Goal: Task Accomplishment & Management: Manage account settings

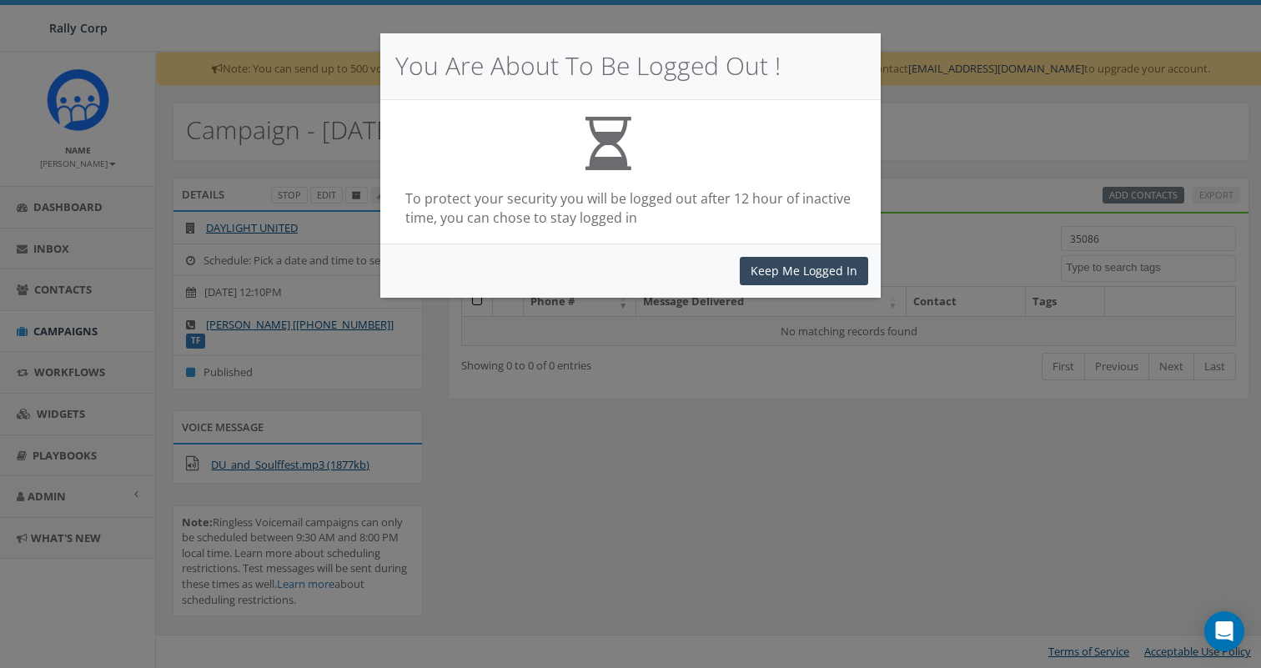
click at [801, 278] on button "Keep Me Logged In" at bounding box center [804, 271] width 128 height 28
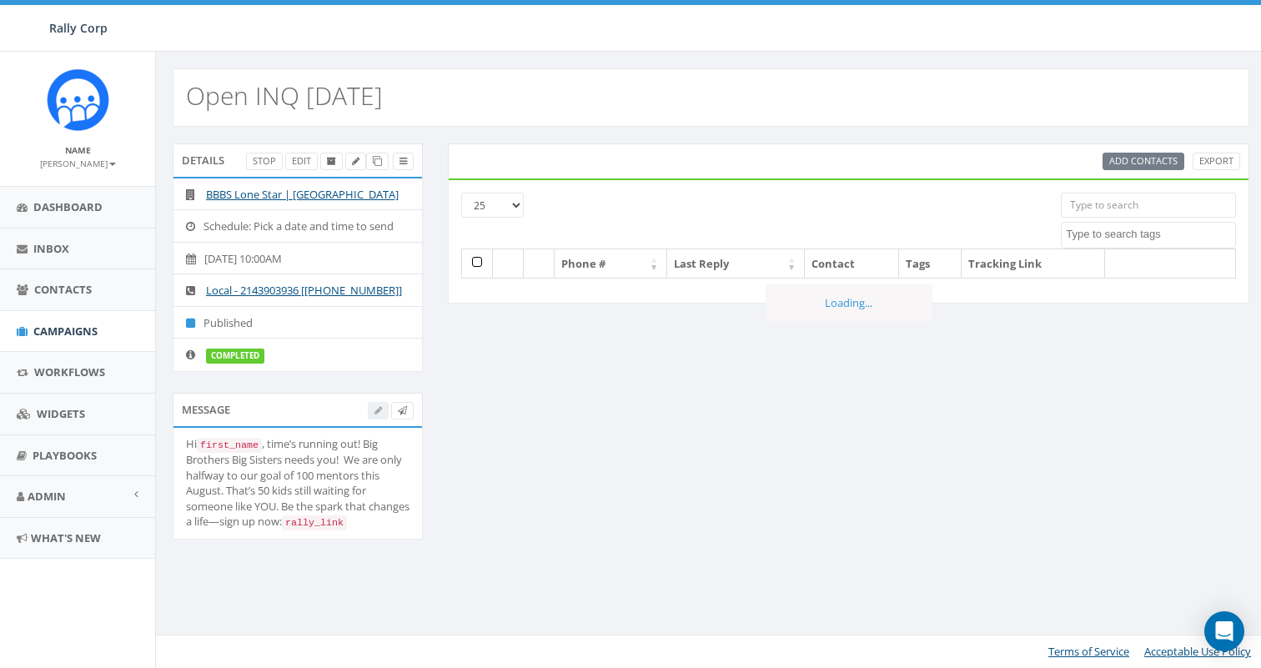
select select
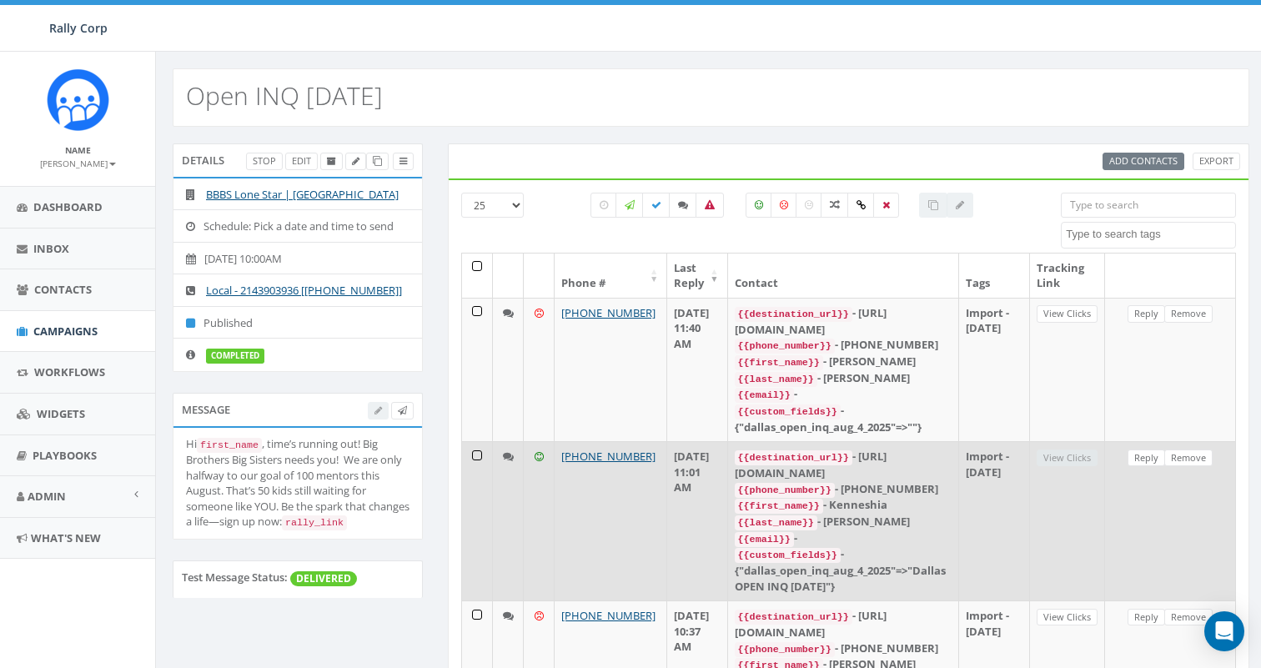
click at [479, 448] on td at bounding box center [477, 520] width 31 height 159
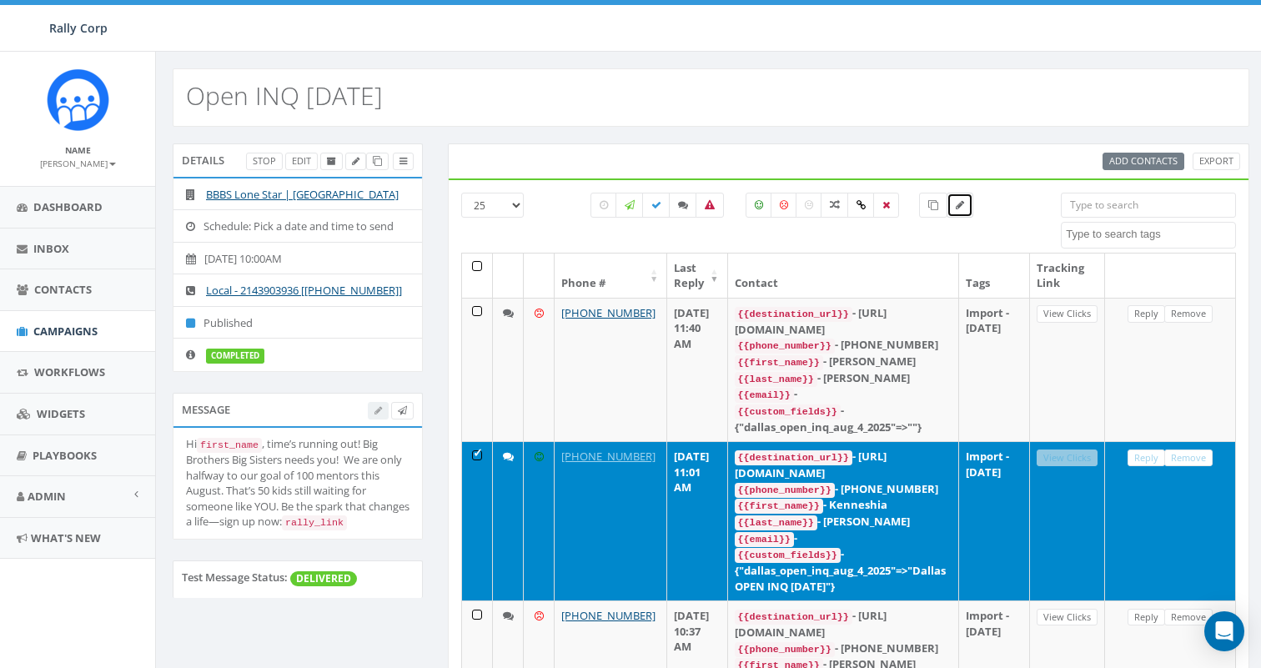
click at [956, 206] on icon at bounding box center [959, 205] width 8 height 10
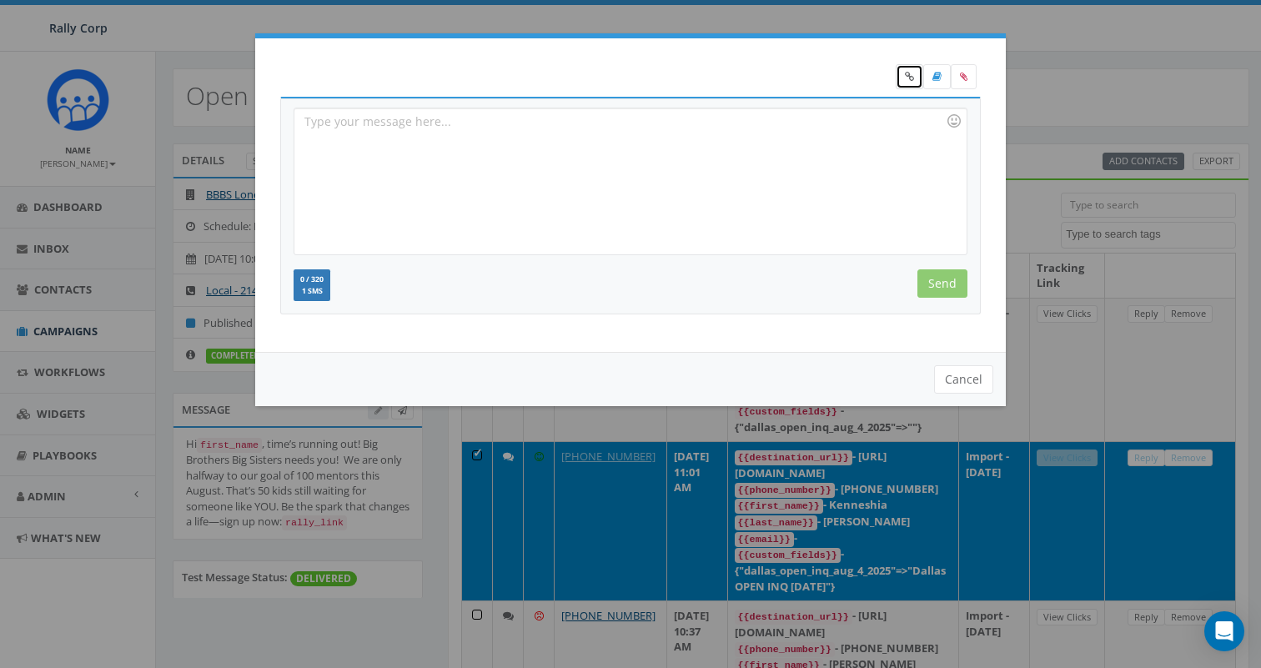
click at [909, 73] on icon at bounding box center [909, 77] width 9 height 10
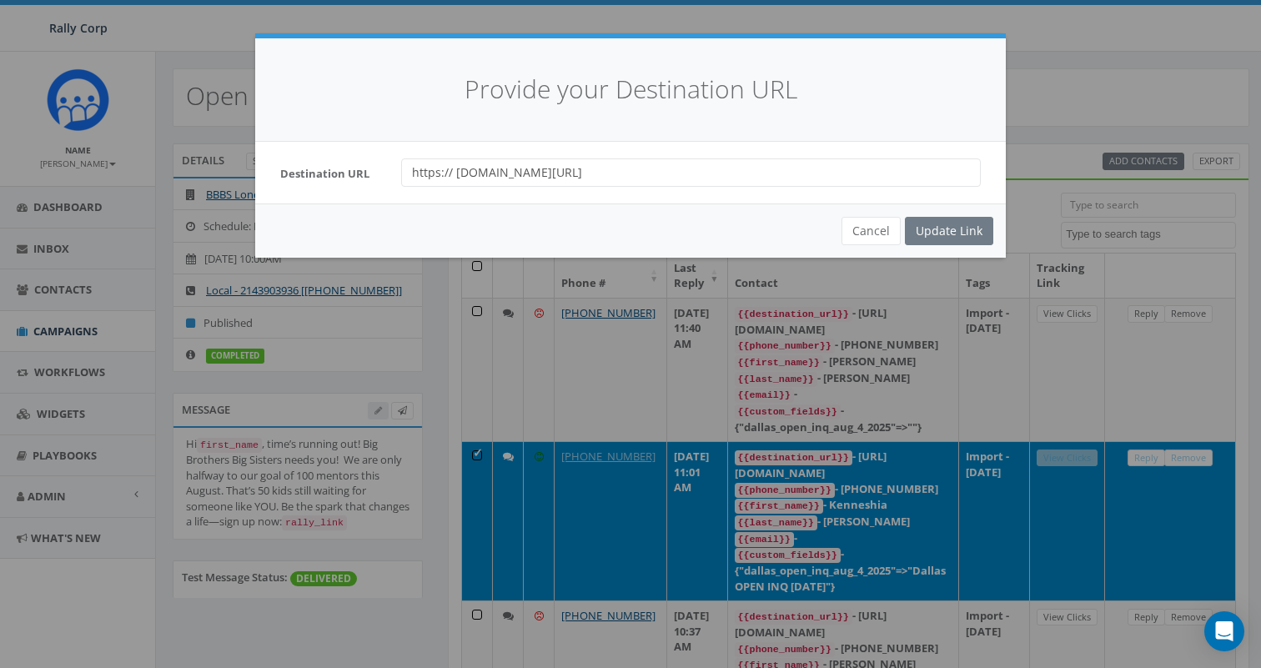
drag, startPoint x: 610, startPoint y: 173, endPoint x: 319, endPoint y: 173, distance: 291.0
click at [319, 173] on div "Destination URL https:// [DOMAIN_NAME][URL]" at bounding box center [630, 172] width 725 height 28
click at [871, 233] on button "Cancel" at bounding box center [870, 231] width 59 height 28
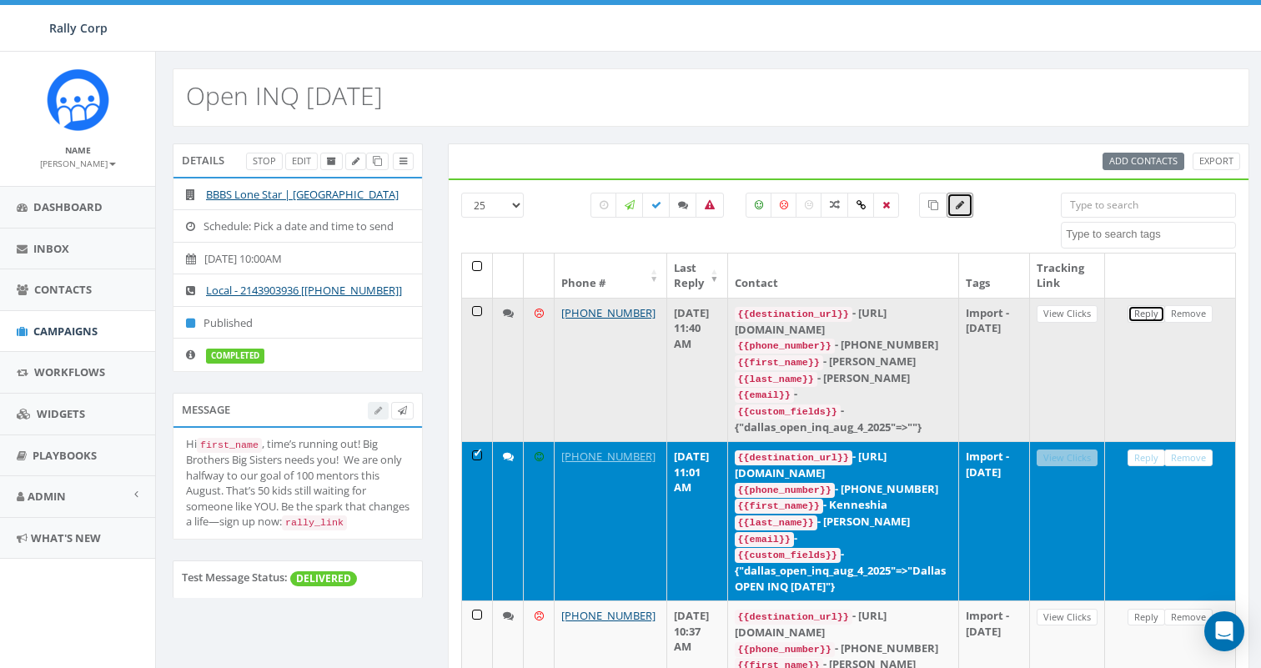
click at [1140, 314] on link "Reply" at bounding box center [1146, 314] width 38 height 18
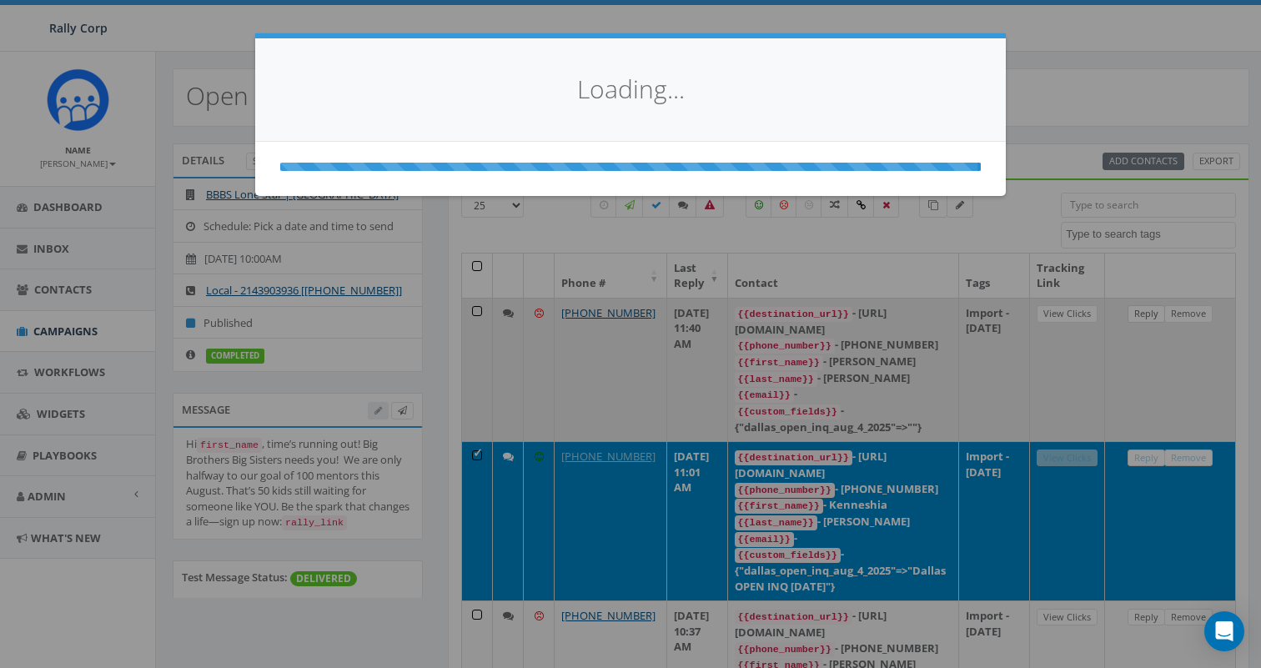
select select
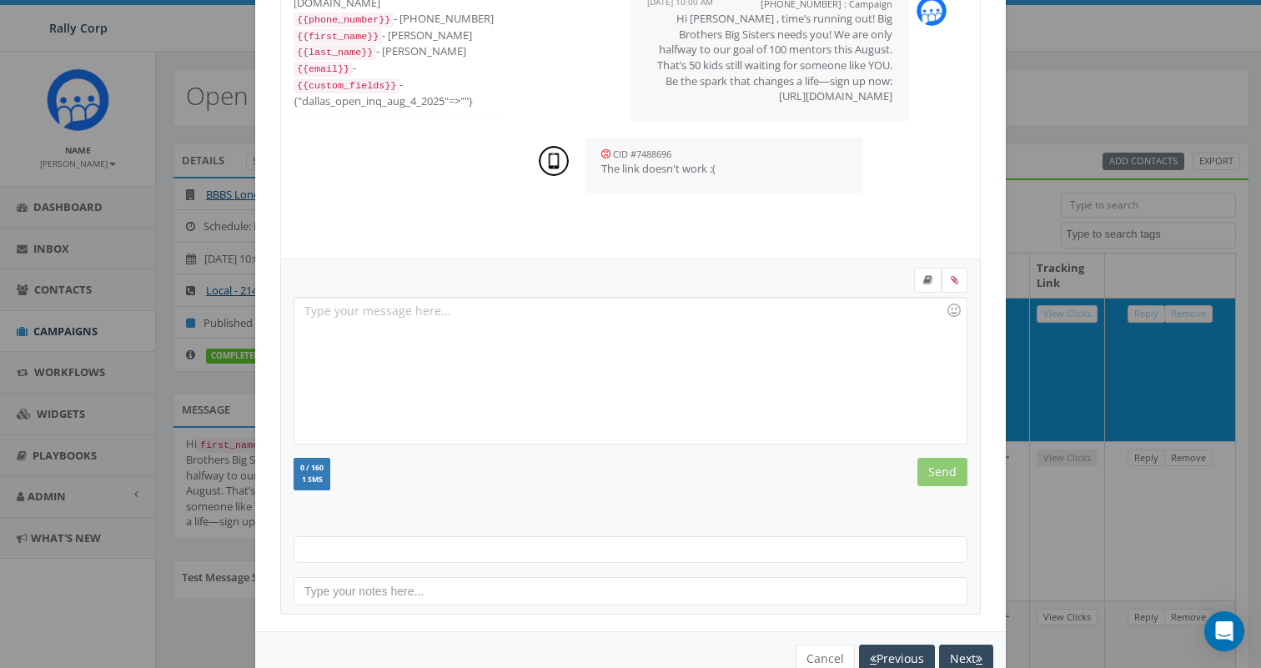
scroll to position [168, 0]
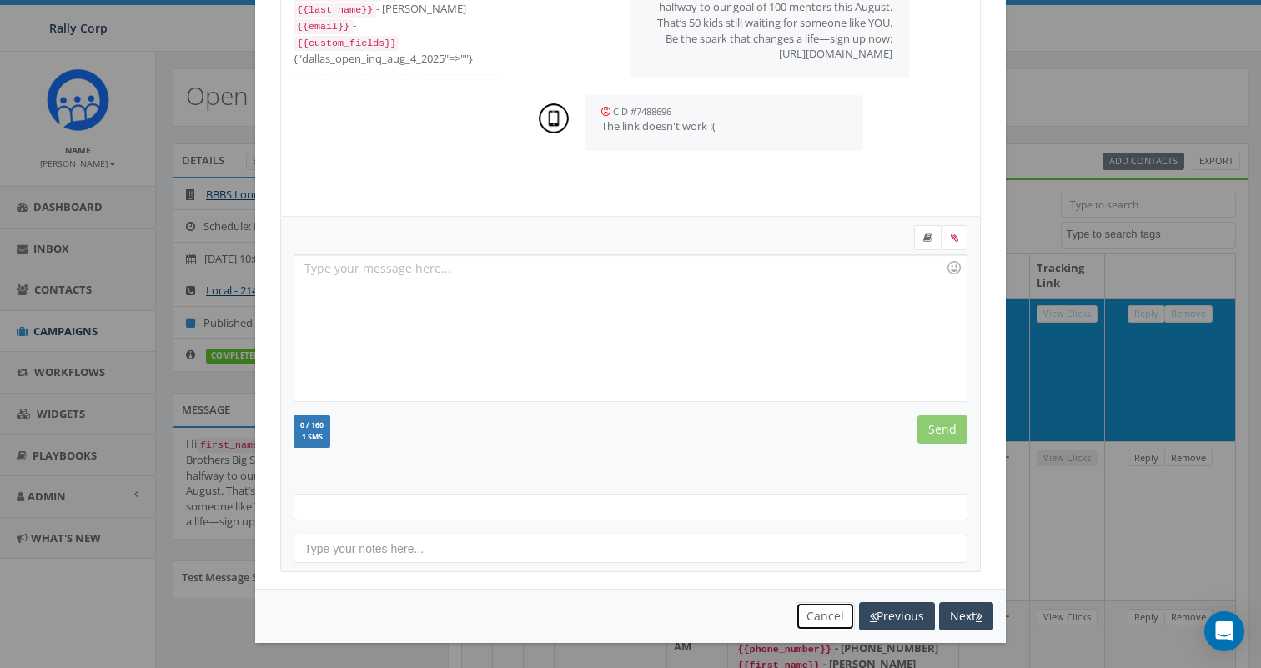
click at [820, 610] on button "Cancel" at bounding box center [824, 616] width 59 height 28
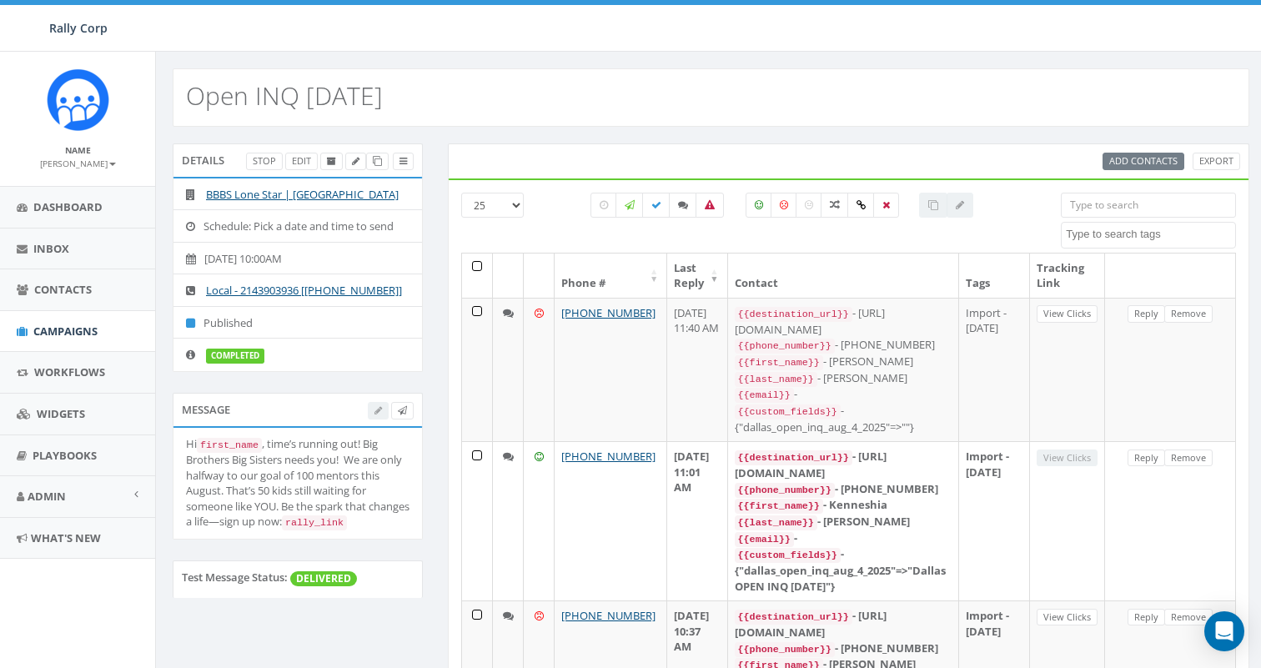
click at [479, 266] on th at bounding box center [477, 275] width 31 height 44
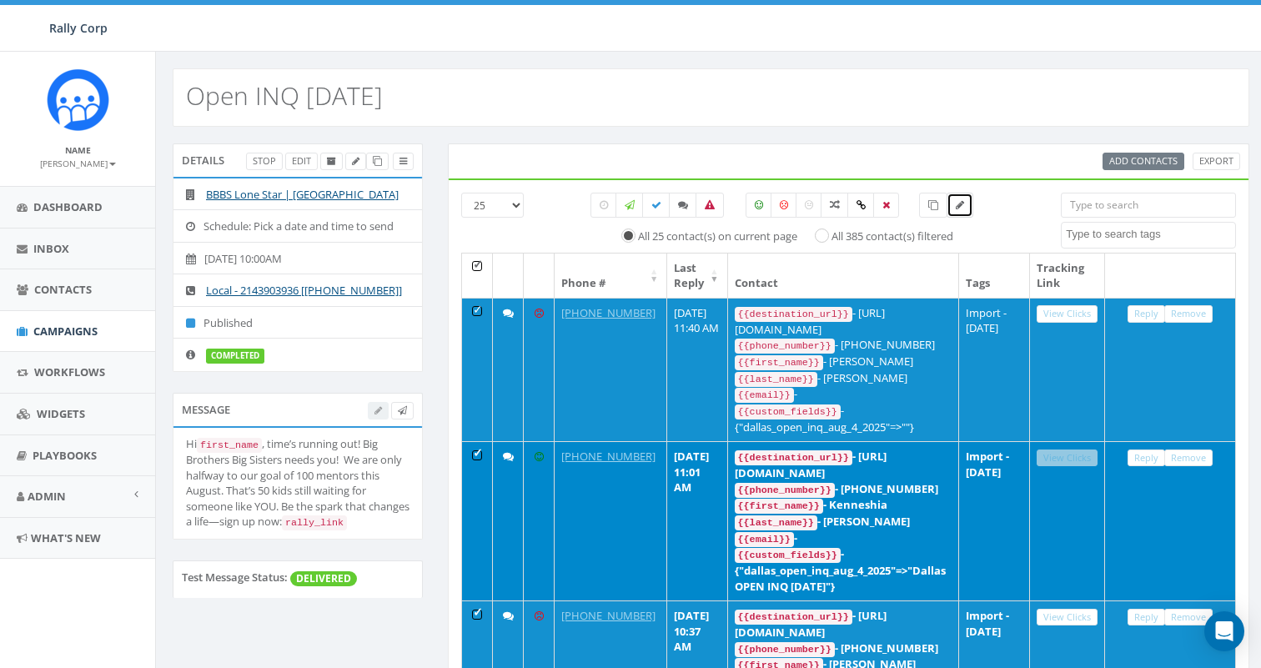
click at [954, 203] on link at bounding box center [959, 205] width 27 height 25
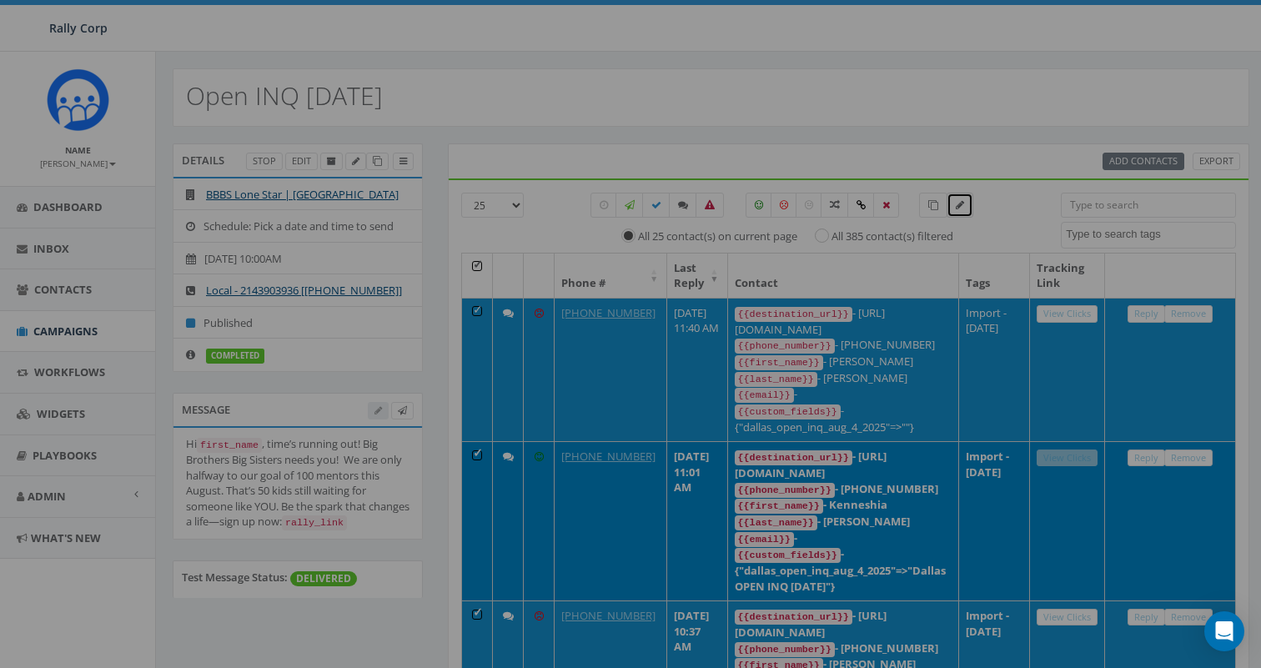
scroll to position [0, 0]
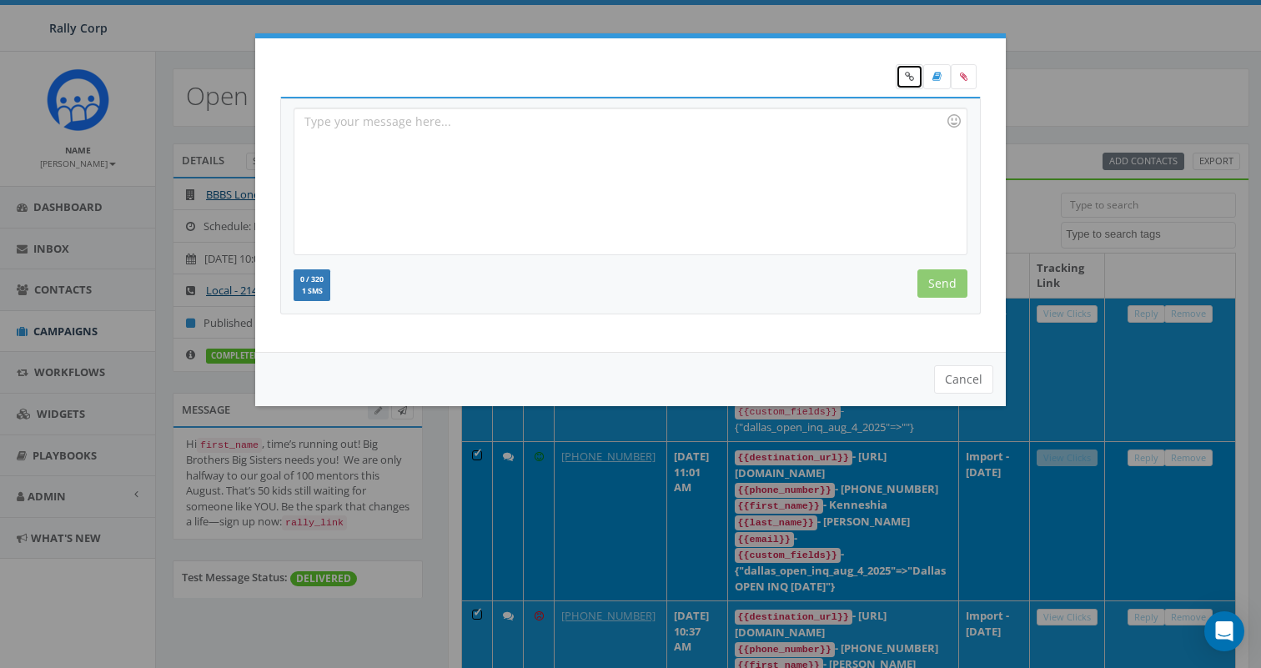
click at [900, 78] on link at bounding box center [909, 76] width 28 height 25
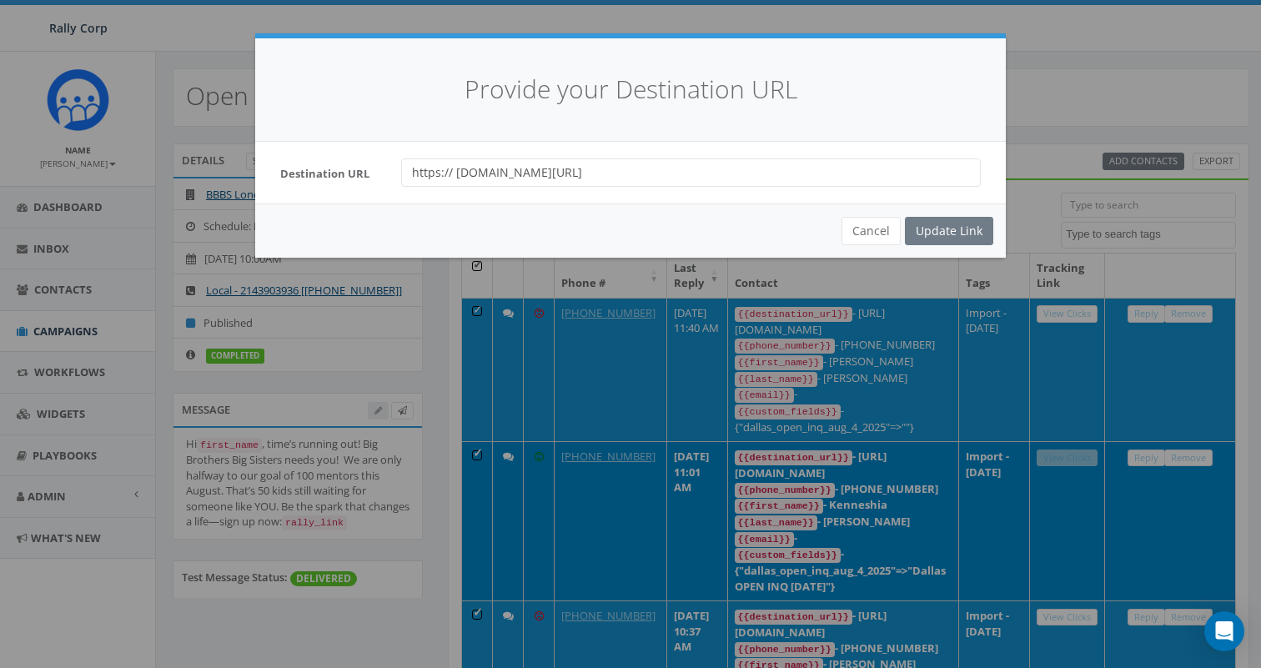
click at [455, 173] on input "https:// [DOMAIN_NAME][URL]" at bounding box center [690, 172] width 579 height 28
type input "[URL][DOMAIN_NAME]"
click at [953, 233] on div "Update Link" at bounding box center [949, 231] width 88 height 28
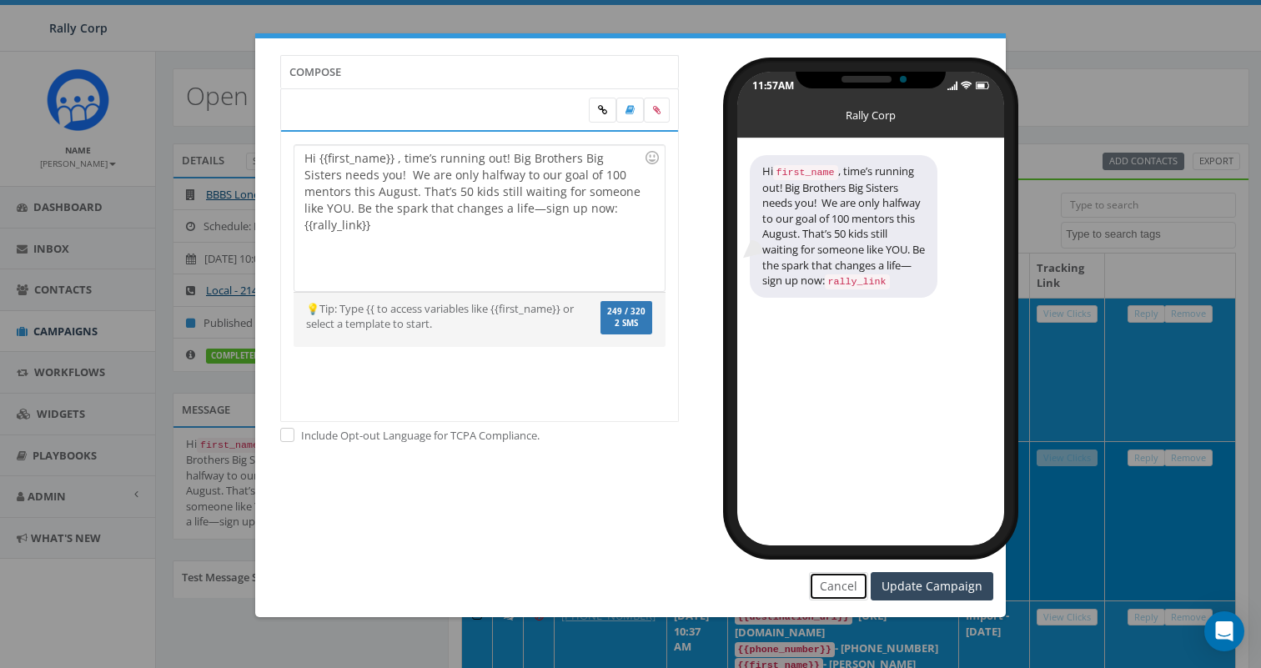
click at [829, 584] on button "Cancel" at bounding box center [838, 586] width 59 height 28
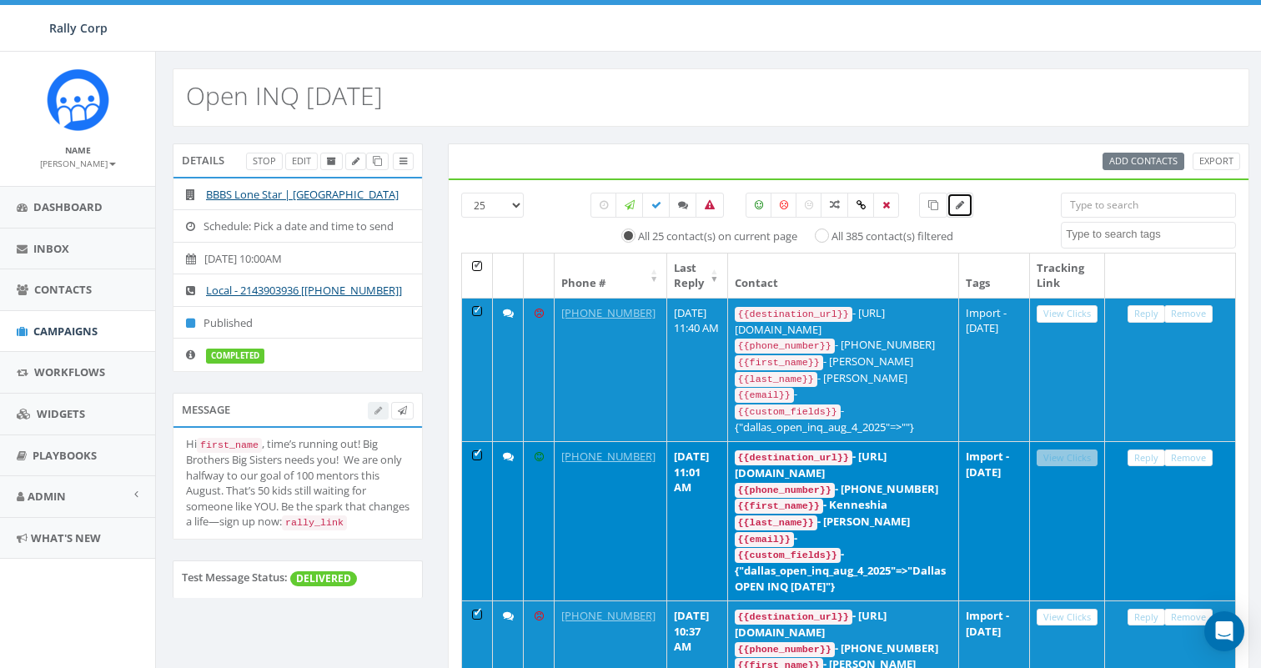
click at [962, 211] on span at bounding box center [959, 205] width 8 height 14
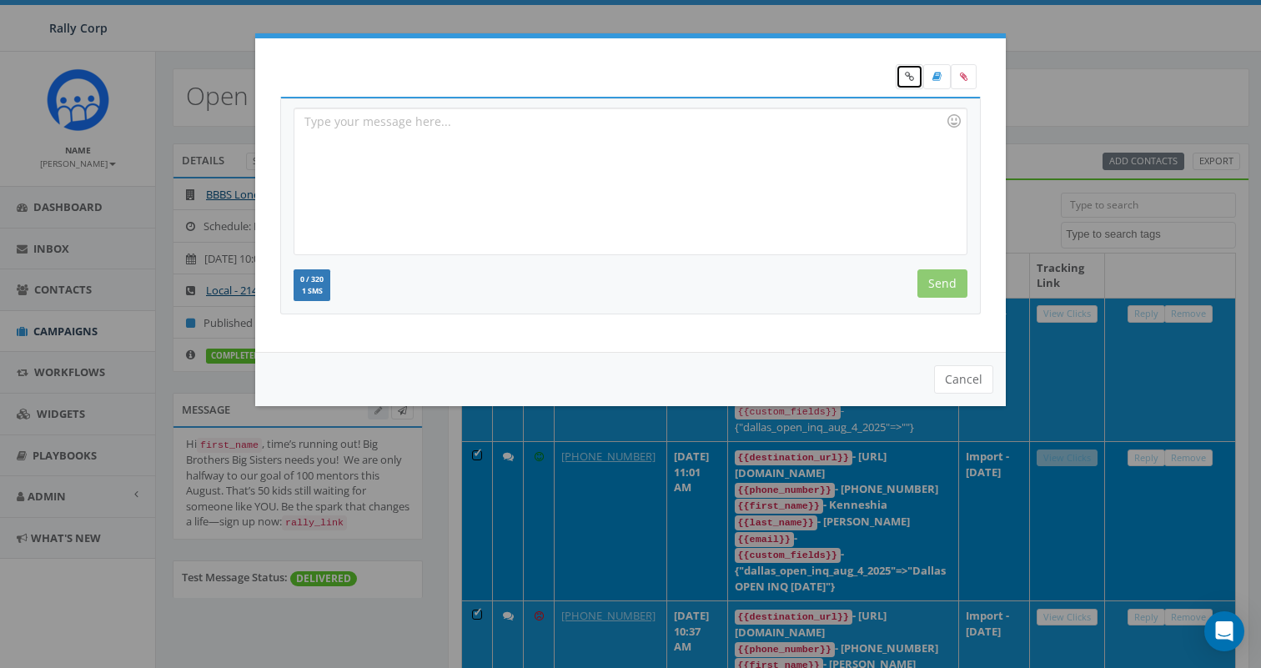
click at [905, 76] on icon at bounding box center [909, 77] width 9 height 10
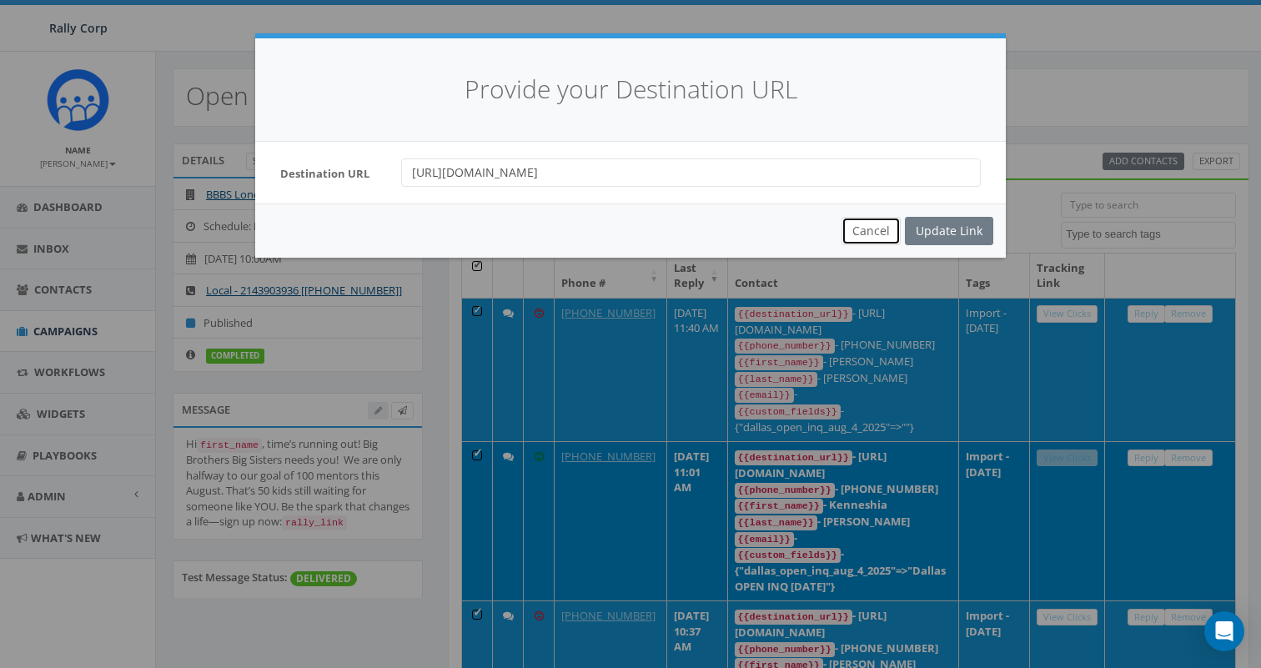
click at [861, 227] on button "Cancel" at bounding box center [870, 231] width 59 height 28
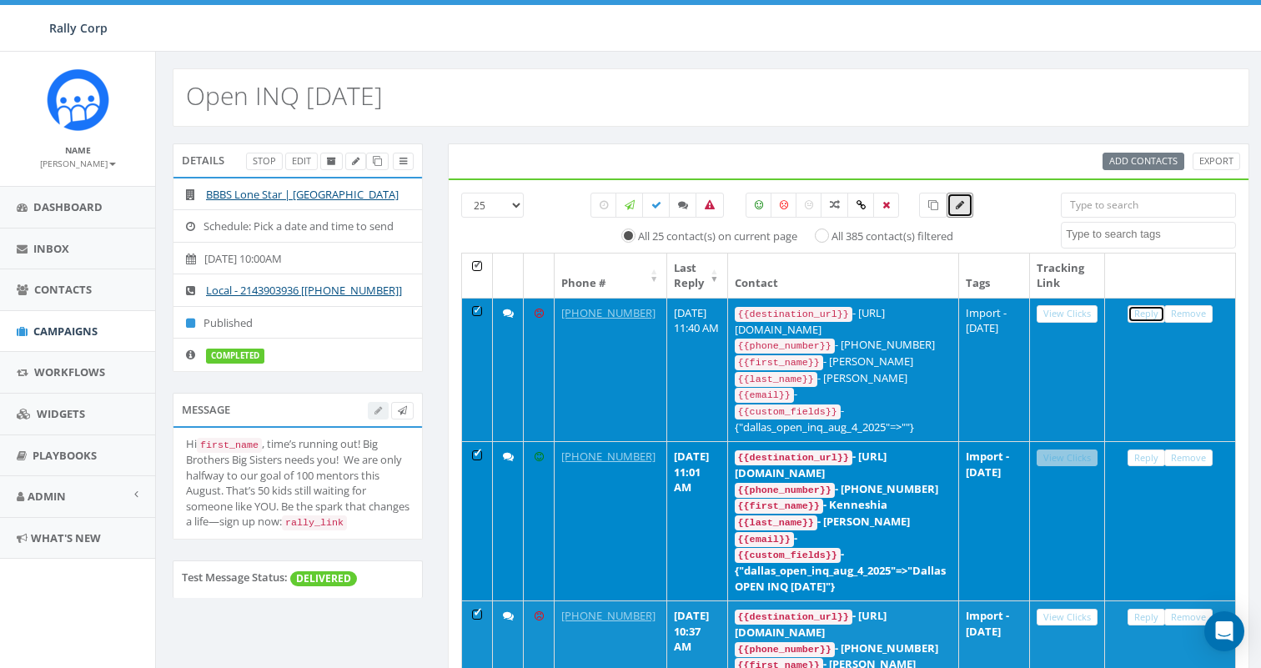
click at [1141, 313] on link "Reply" at bounding box center [1146, 314] width 38 height 18
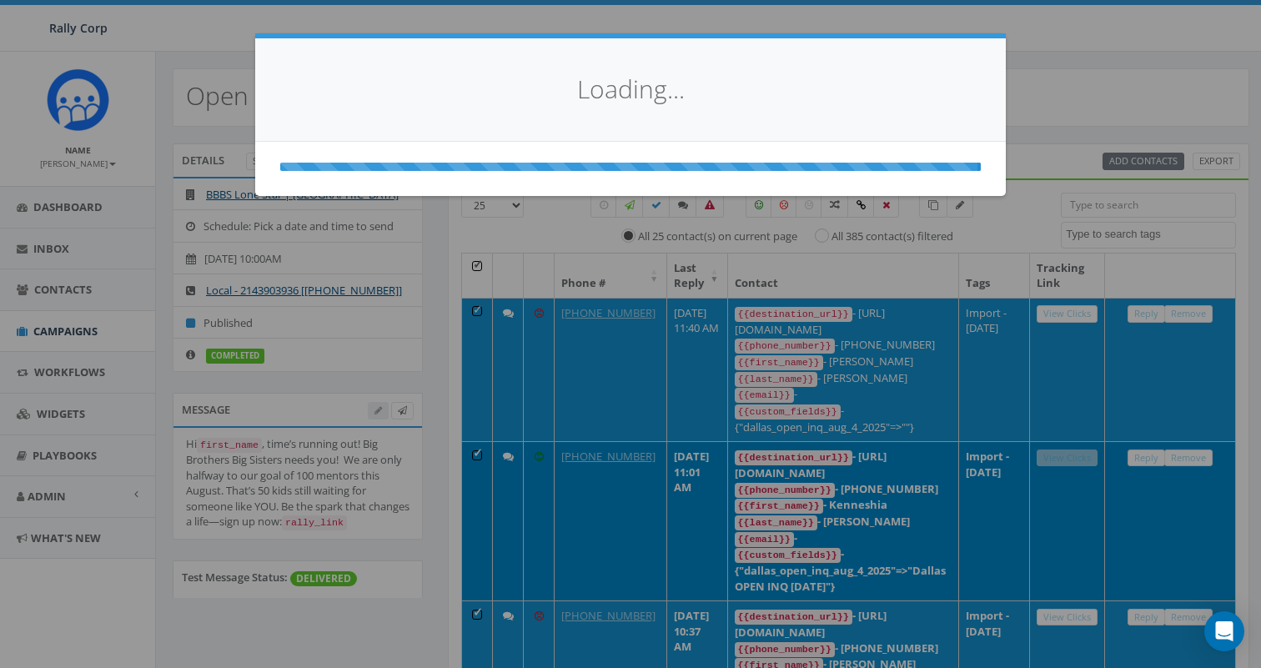
select select
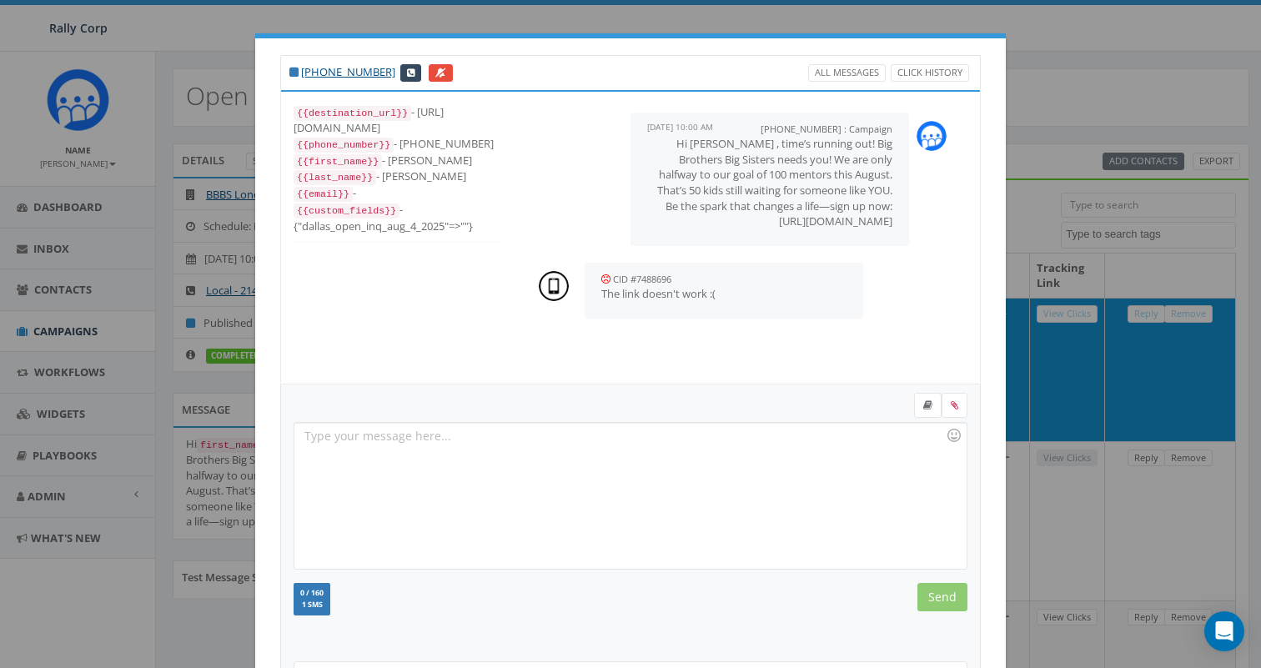
drag, startPoint x: 754, startPoint y: 222, endPoint x: 919, endPoint y: 223, distance: 165.1
click at [919, 223] on div "[PHONE_NUMBER] : Campaign [DATE] 10:00 AM Hi [PERSON_NAME] , time’s running out…" at bounding box center [746, 179] width 449 height 150
copy p "[URL][DOMAIN_NAME]"
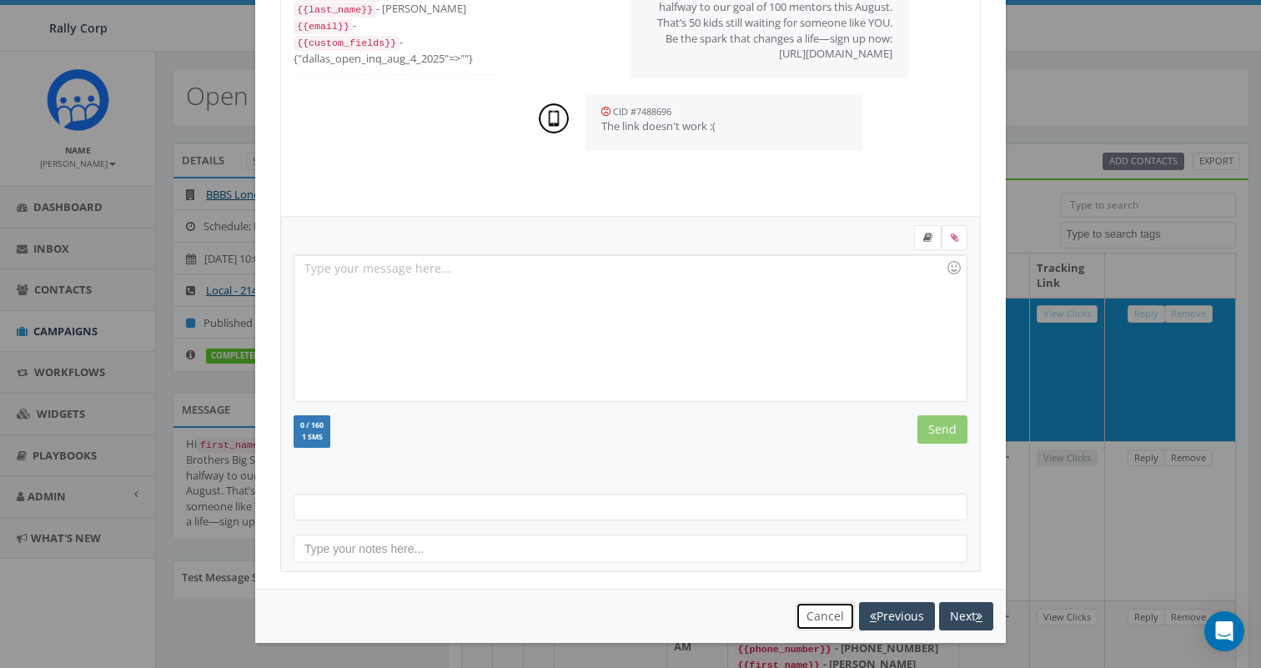
click at [824, 618] on button "Cancel" at bounding box center [824, 616] width 59 height 28
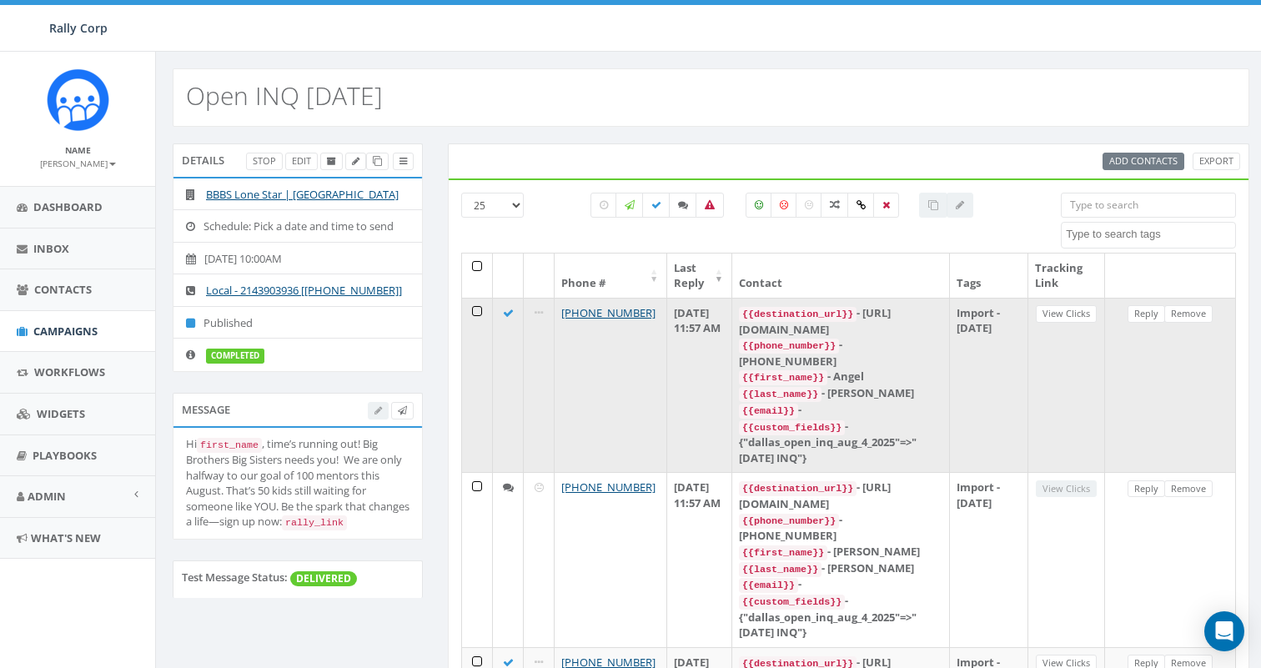
click at [482, 311] on td at bounding box center [477, 385] width 31 height 175
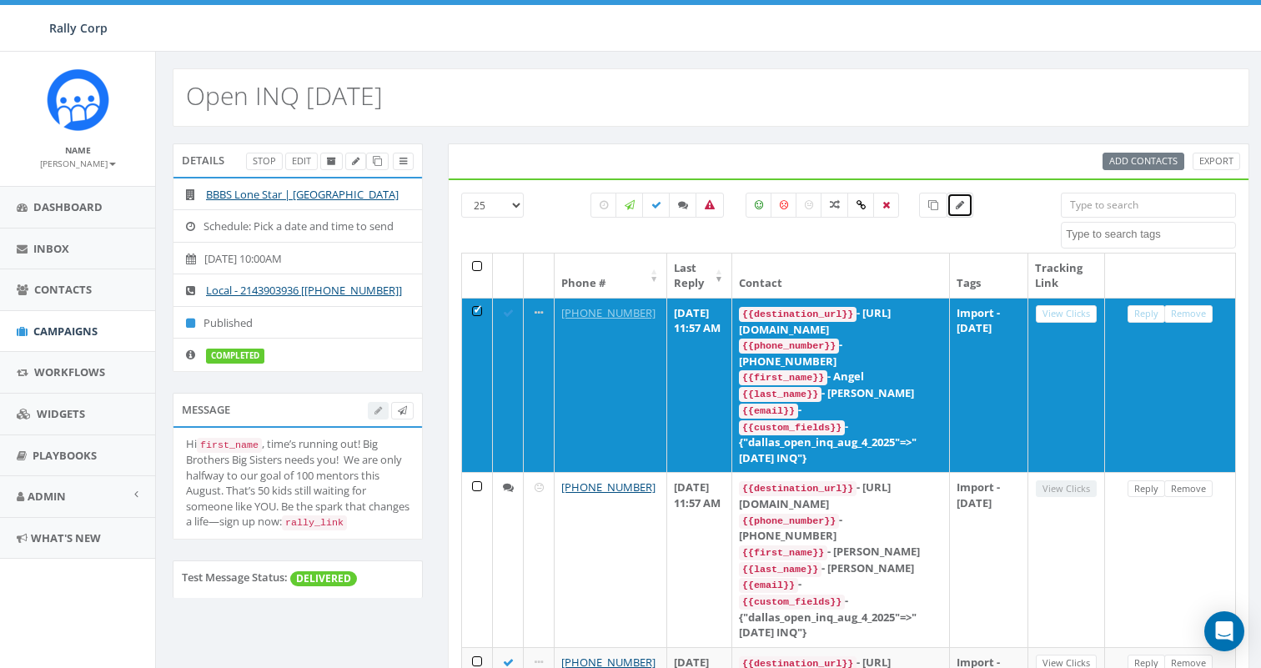
click at [964, 202] on icon at bounding box center [959, 205] width 8 height 10
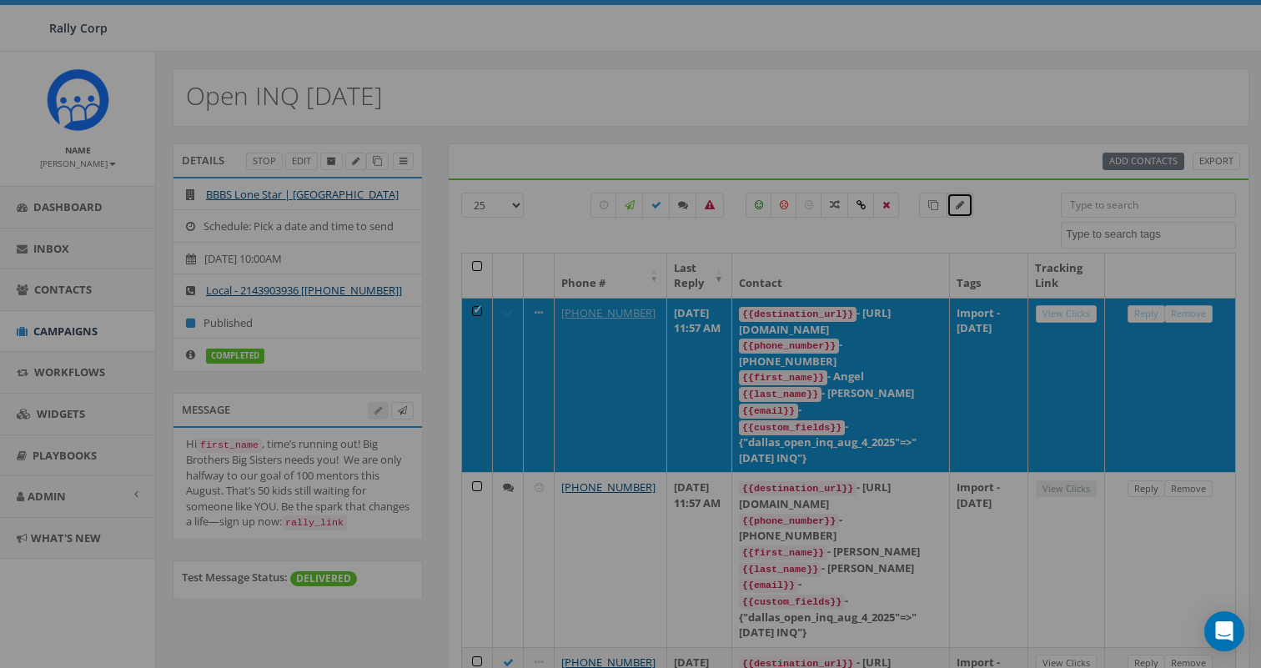
scroll to position [0, 0]
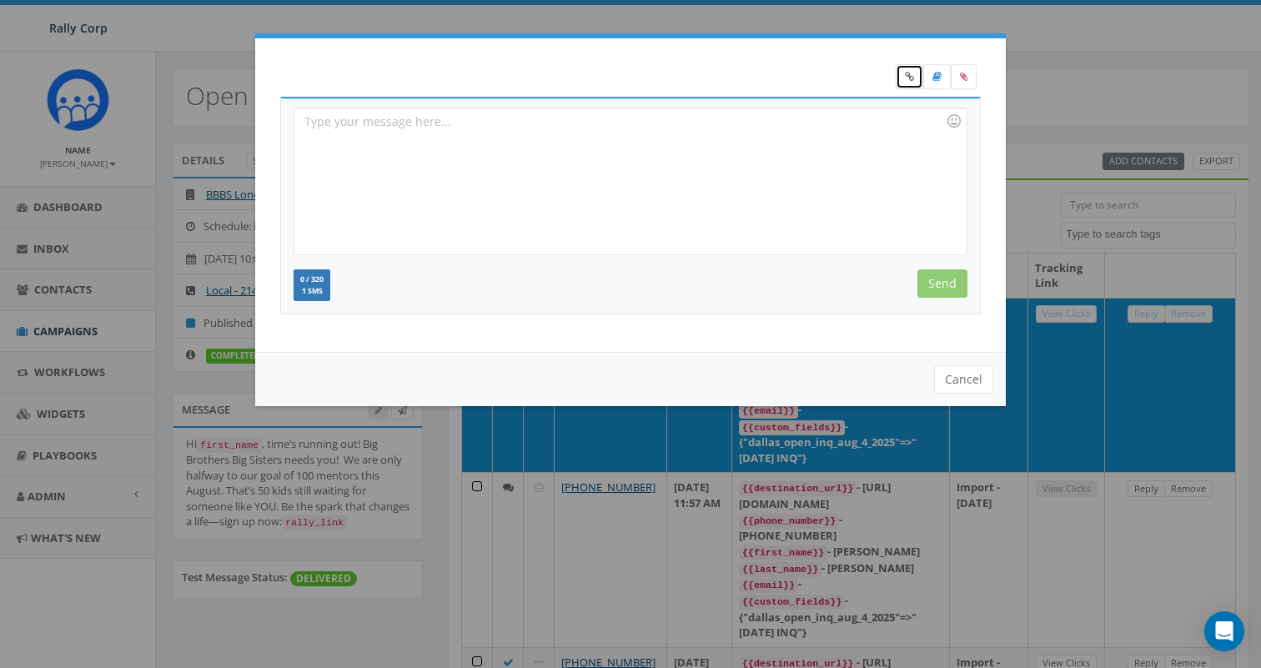
click at [905, 74] on icon at bounding box center [909, 77] width 9 height 10
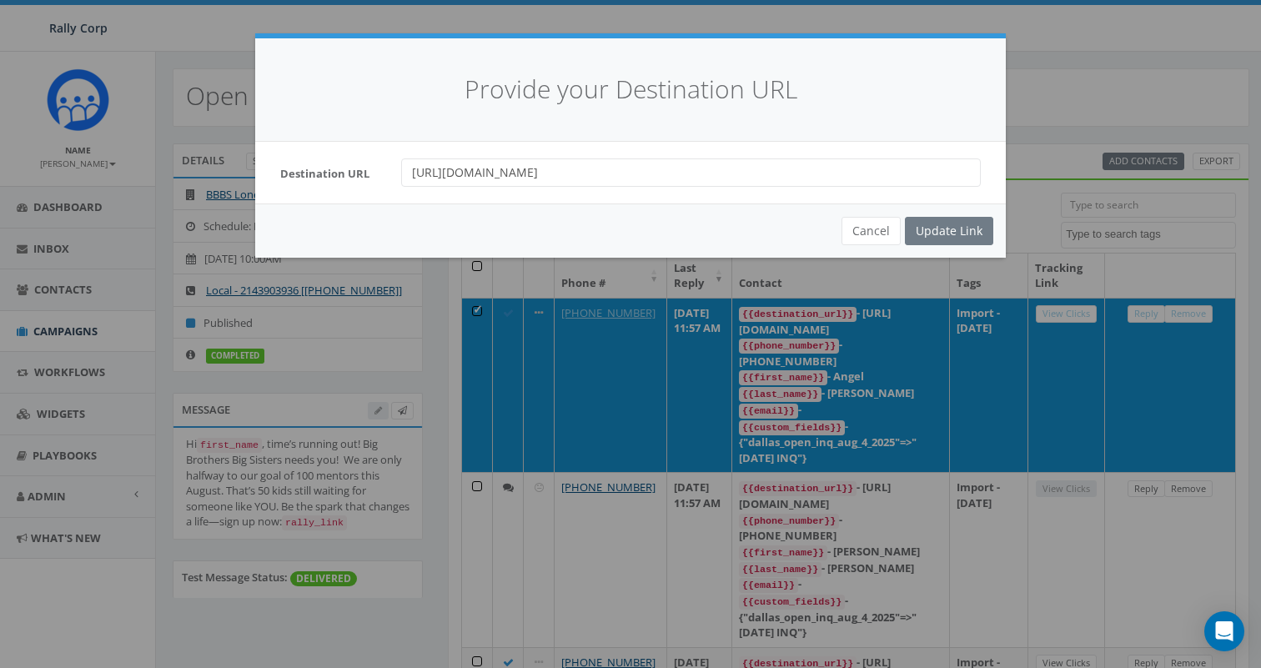
drag, startPoint x: 609, startPoint y: 172, endPoint x: 225, endPoint y: 173, distance: 384.4
click at [224, 173] on div "Provide your Destination URL Destination URL [URL][DOMAIN_NAME] Cancel Update L…" at bounding box center [630, 334] width 1261 height 668
click at [1110, 131] on div "Provide your Destination URL Destination URL [URL][DOMAIN_NAME] Cancel Update L…" at bounding box center [630, 334] width 1261 height 668
click at [854, 231] on button "Cancel" at bounding box center [870, 231] width 59 height 28
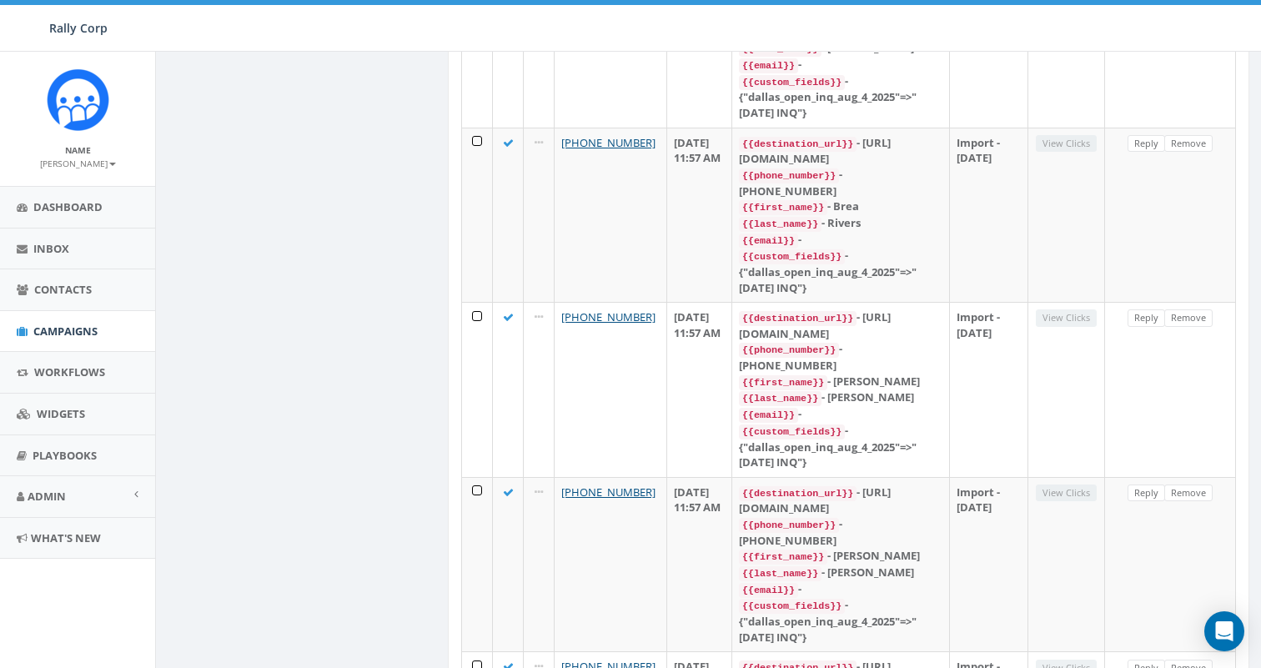
scroll to position [3577, 0]
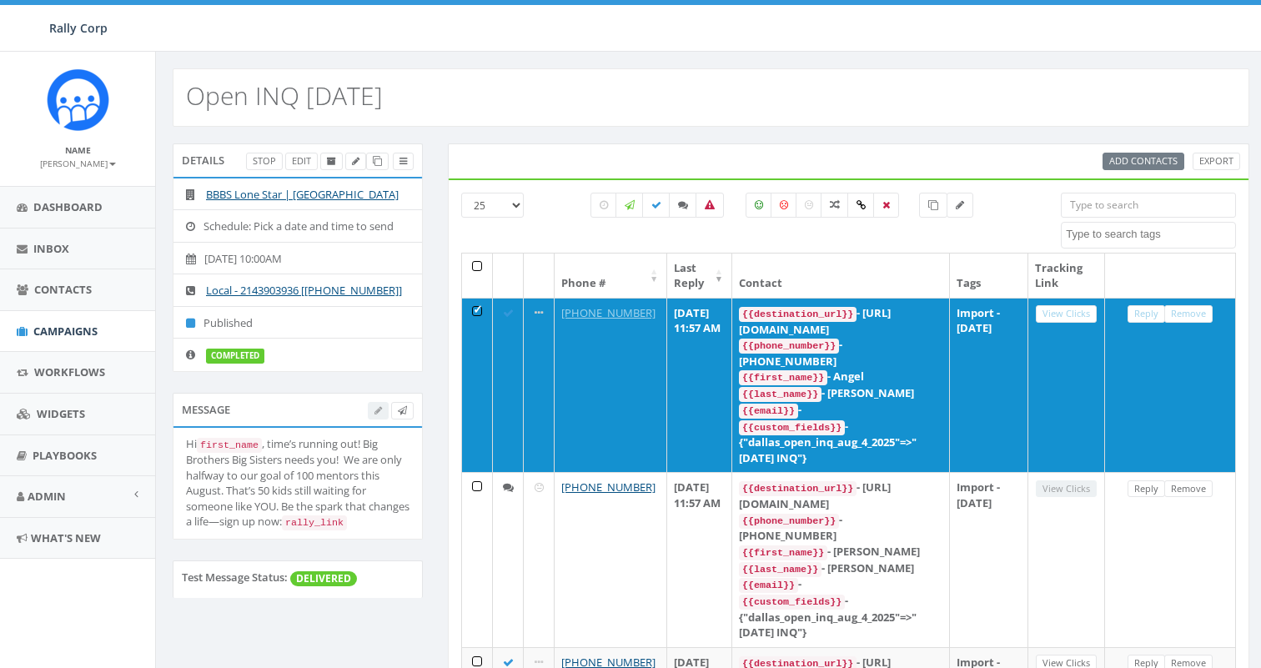
select select
click at [34, 320] on link "Campaigns" at bounding box center [77, 331] width 155 height 41
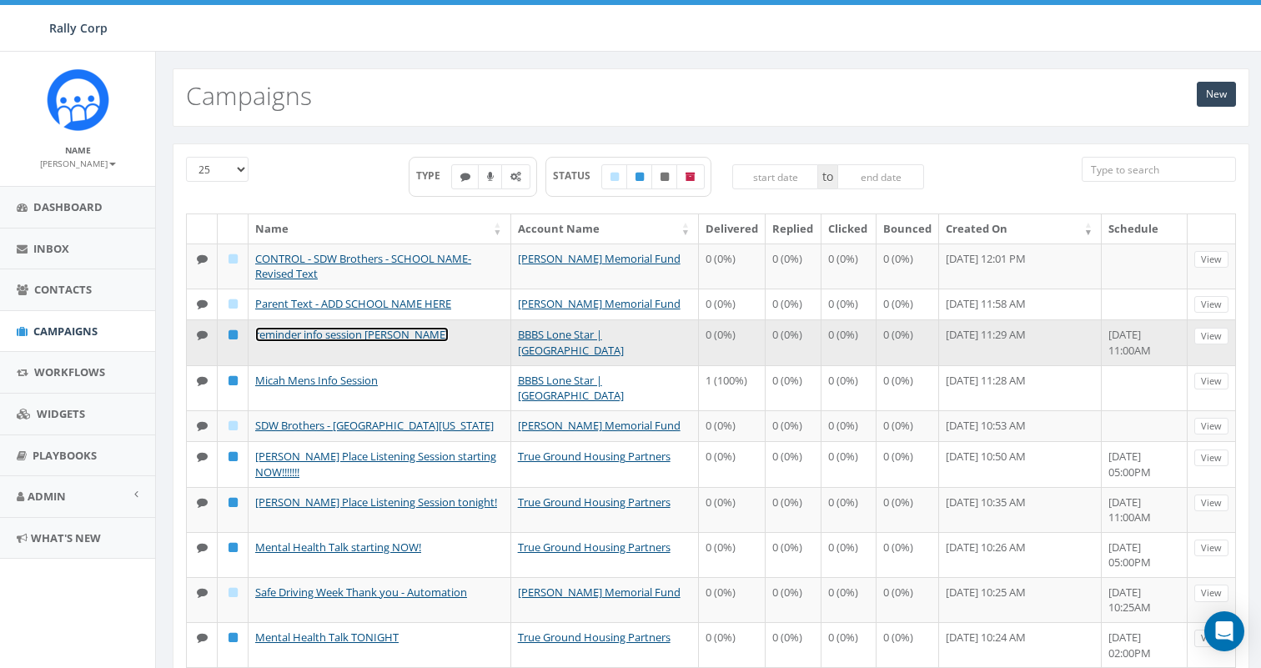
click at [310, 342] on link "reminder info session [PERSON_NAME]" at bounding box center [351, 334] width 193 height 15
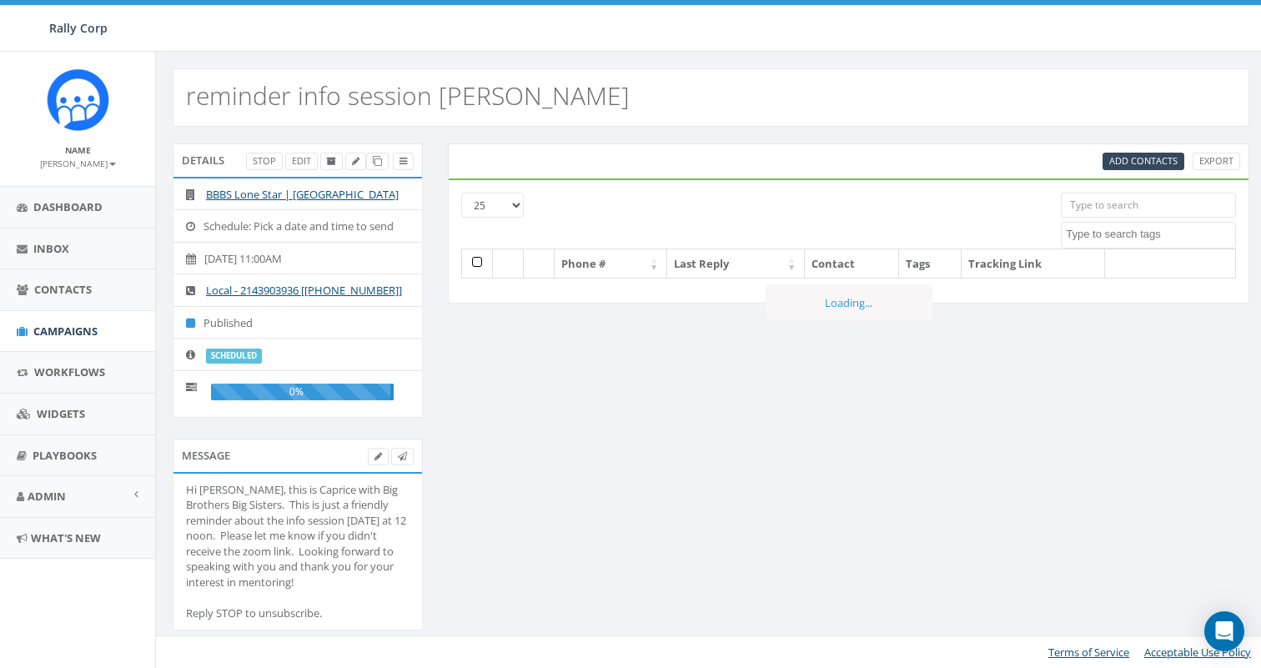
select select
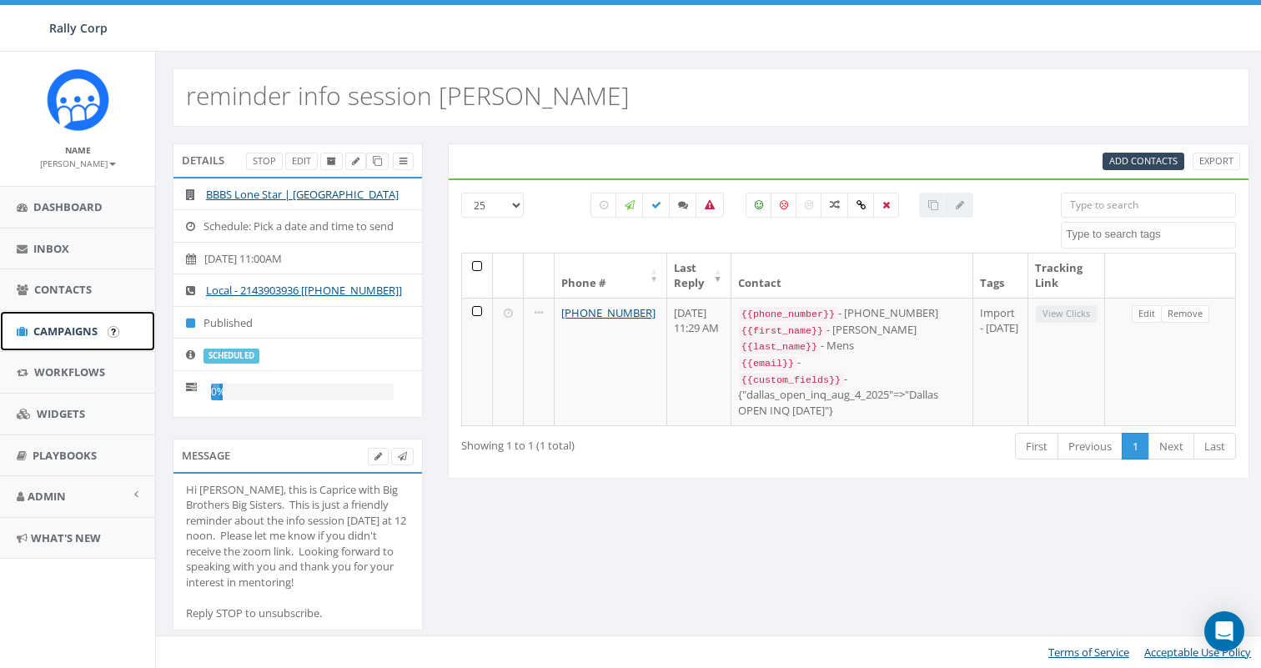
click at [63, 334] on span "Campaigns" at bounding box center [65, 330] width 64 height 15
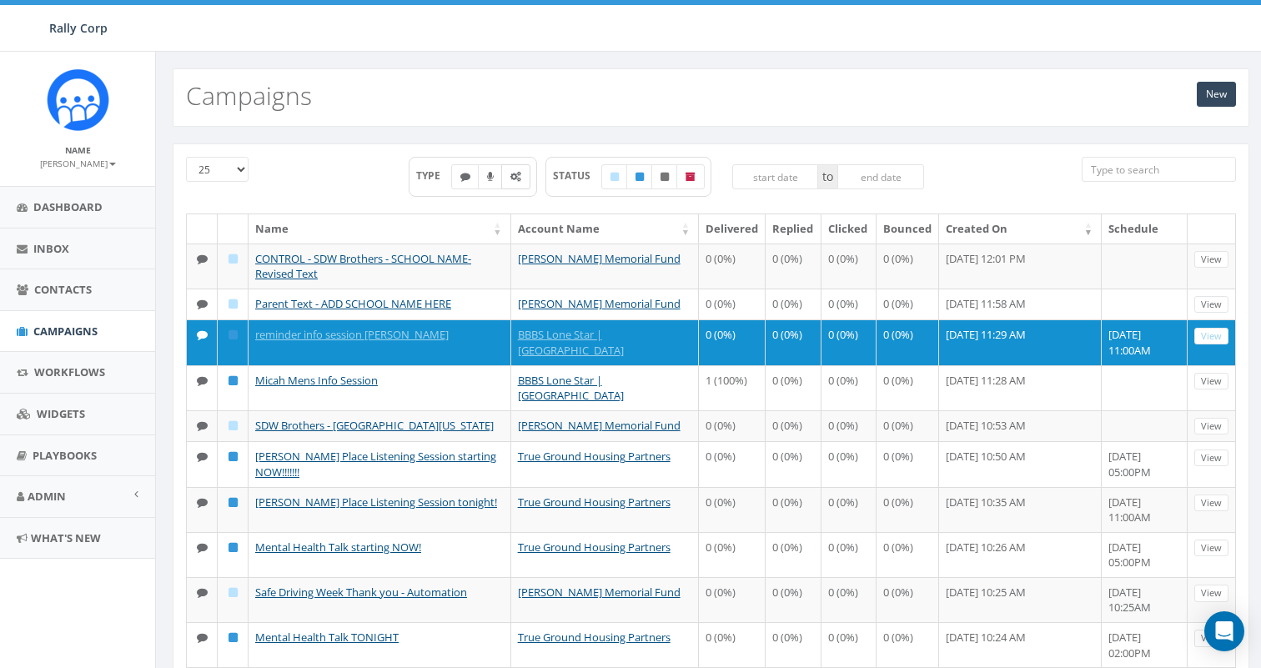
click at [504, 185] on label at bounding box center [515, 176] width 29 height 25
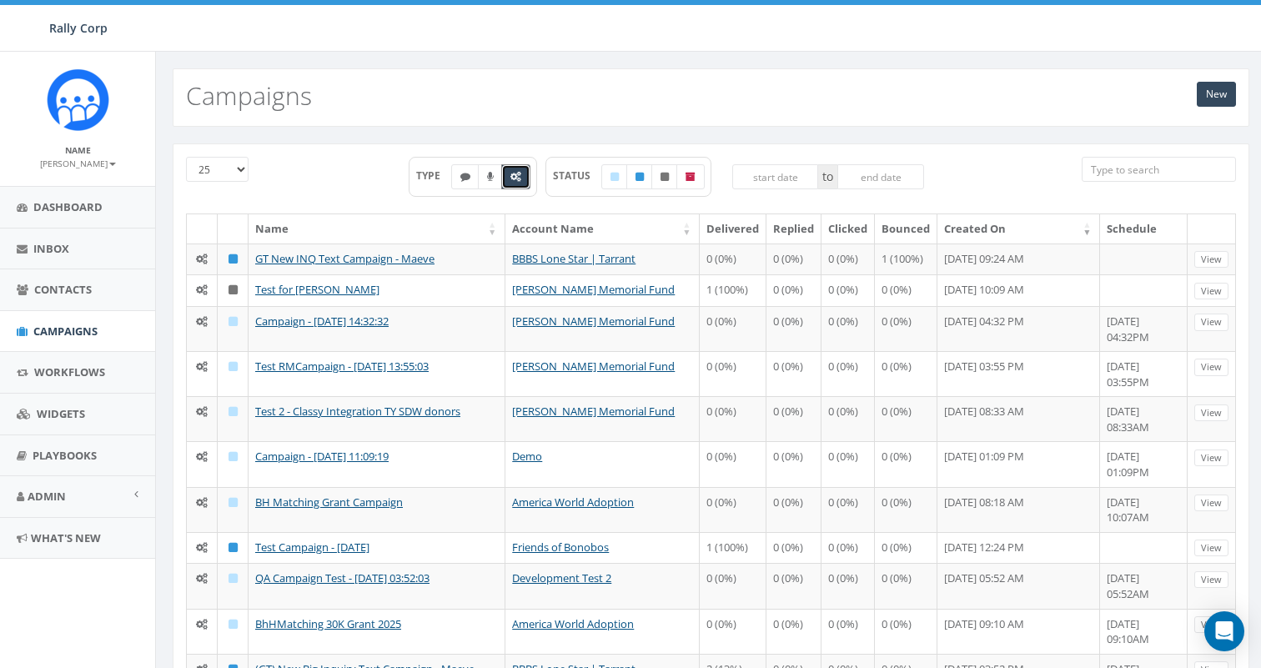
click at [511, 183] on label at bounding box center [515, 176] width 29 height 25
checkbox input "true"
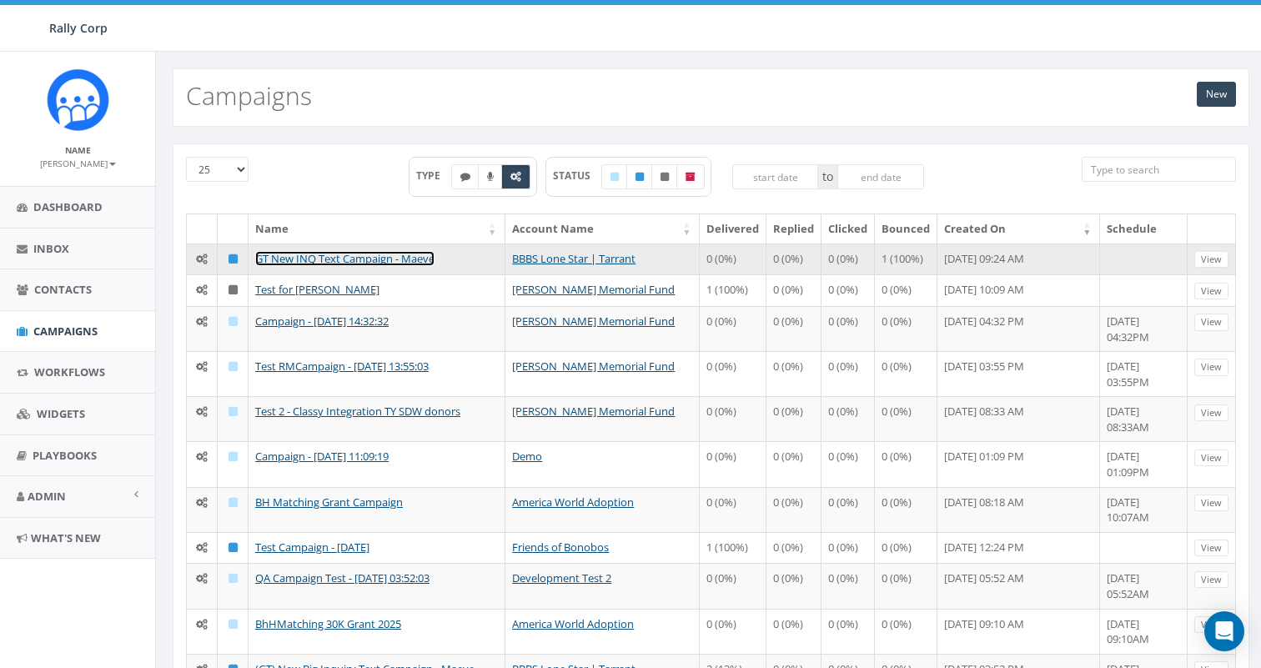
click at [323, 255] on link "GT New INQ Text Campaign - Maeve" at bounding box center [344, 258] width 179 height 15
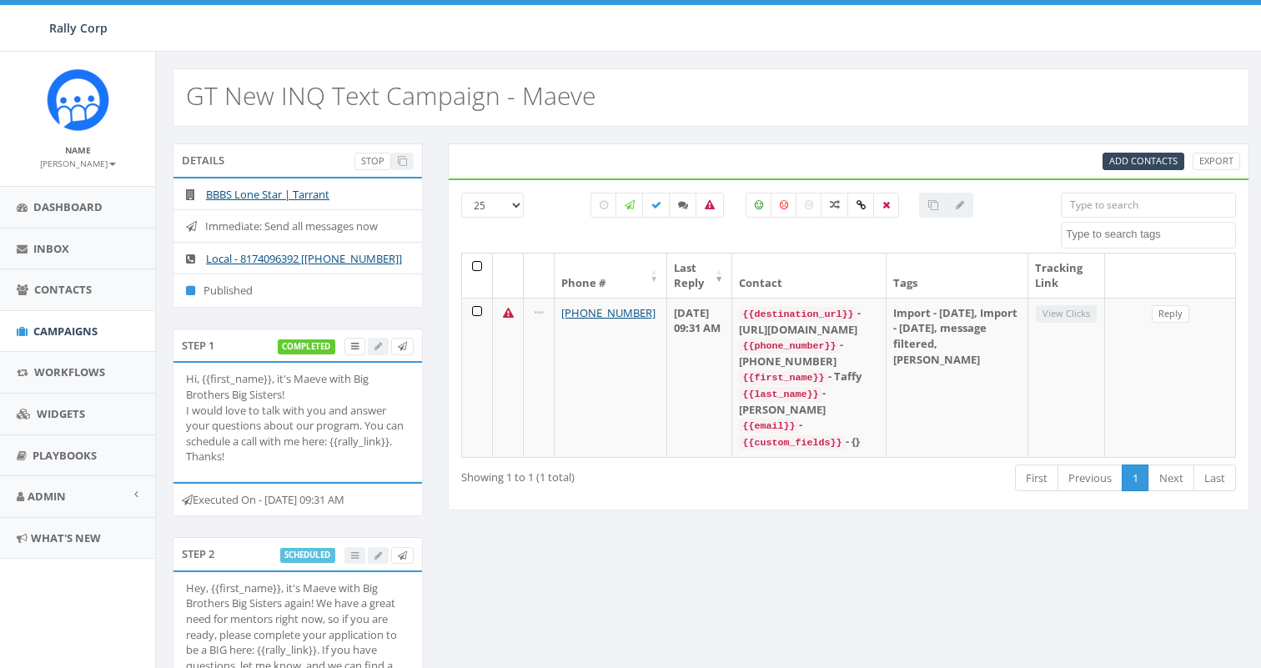
select select
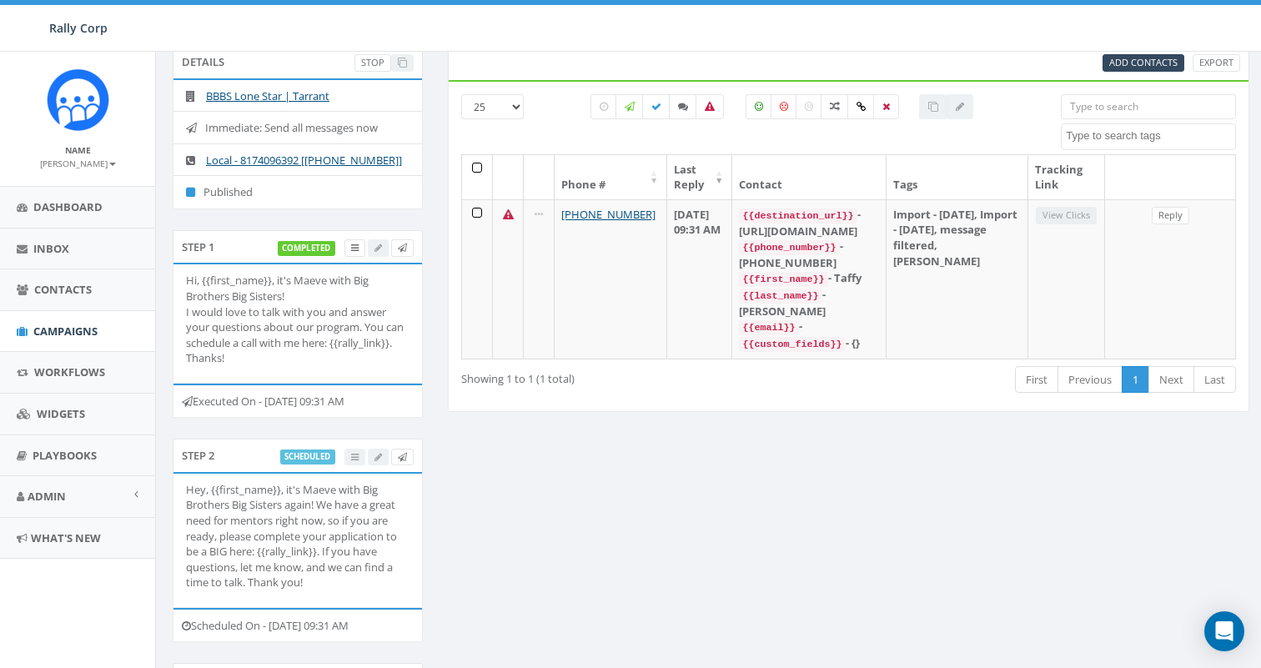
scroll to position [58, 0]
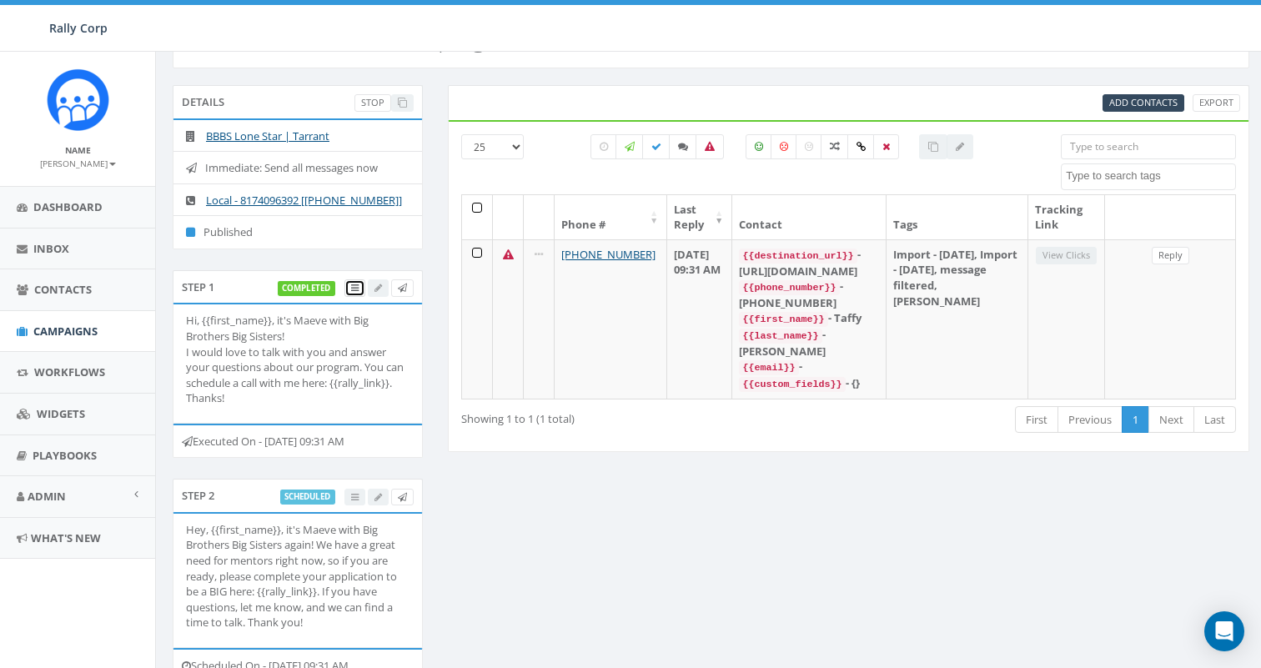
click at [351, 283] on span at bounding box center [355, 287] width 8 height 13
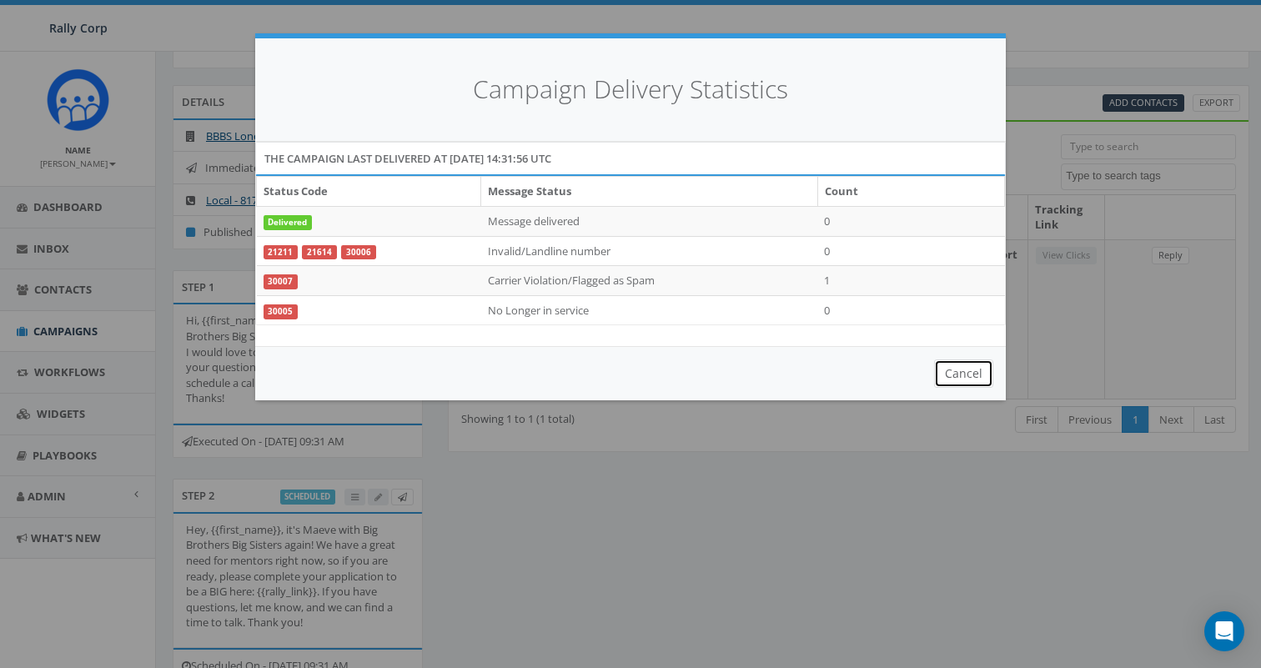
click at [964, 377] on button "Cancel" at bounding box center [963, 373] width 59 height 28
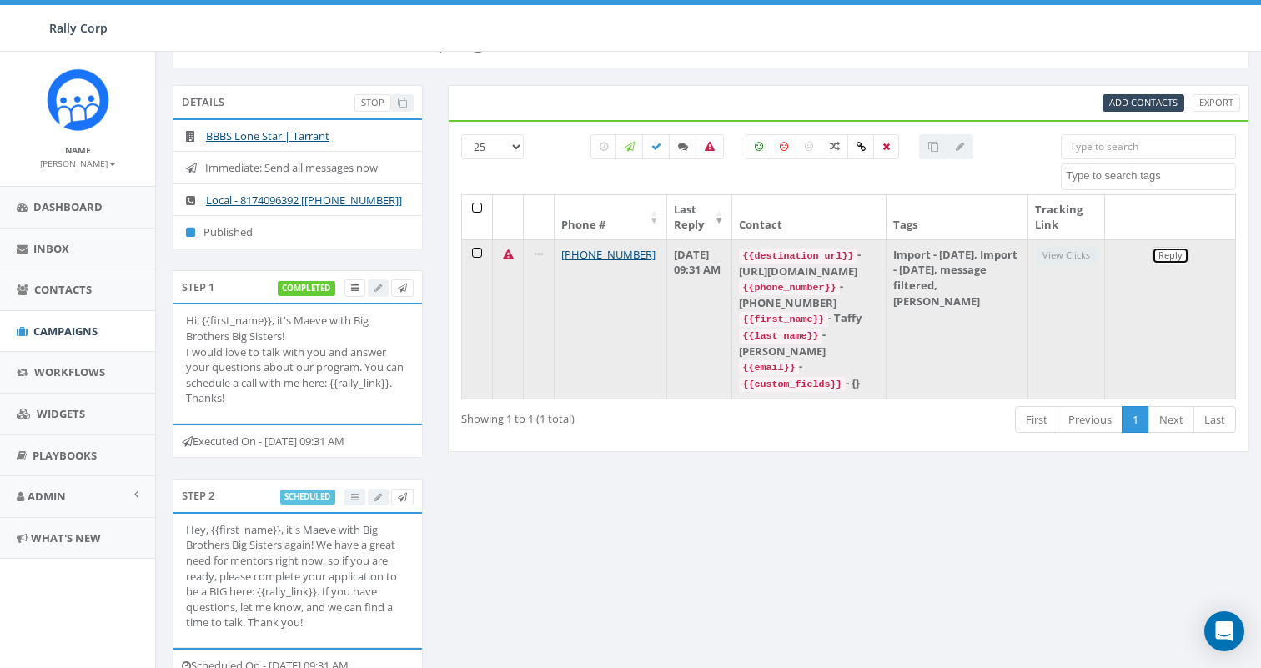
click at [1165, 258] on link "Reply" at bounding box center [1170, 256] width 38 height 18
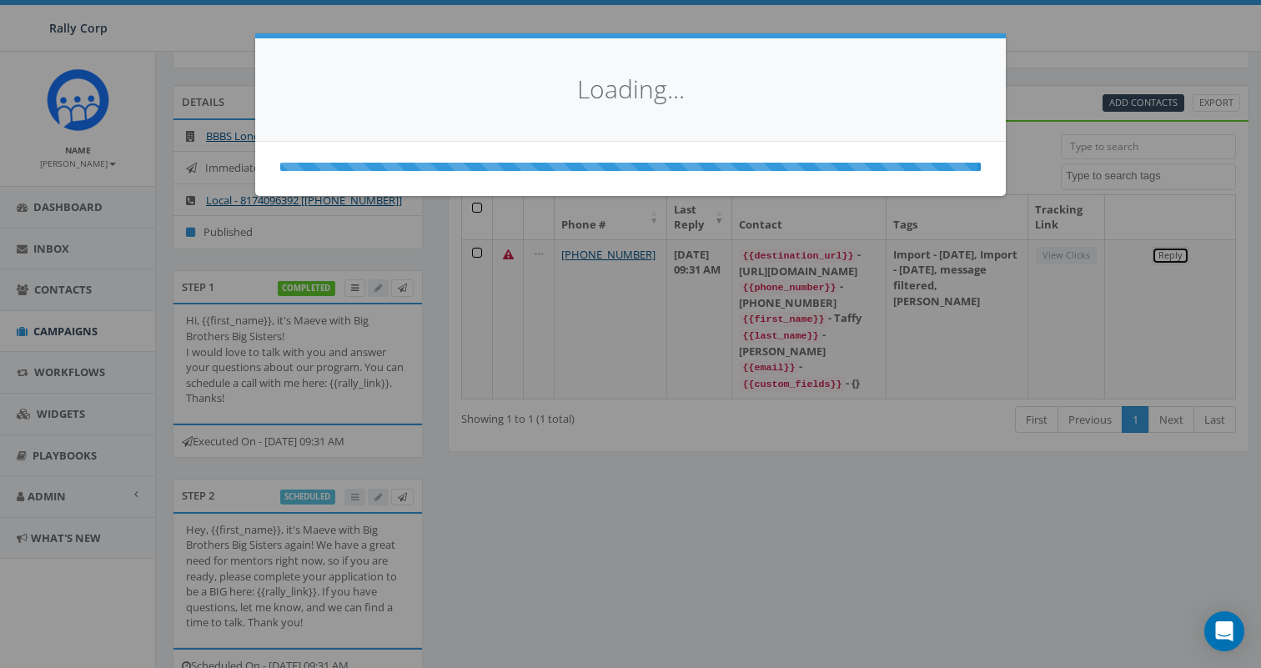
select select
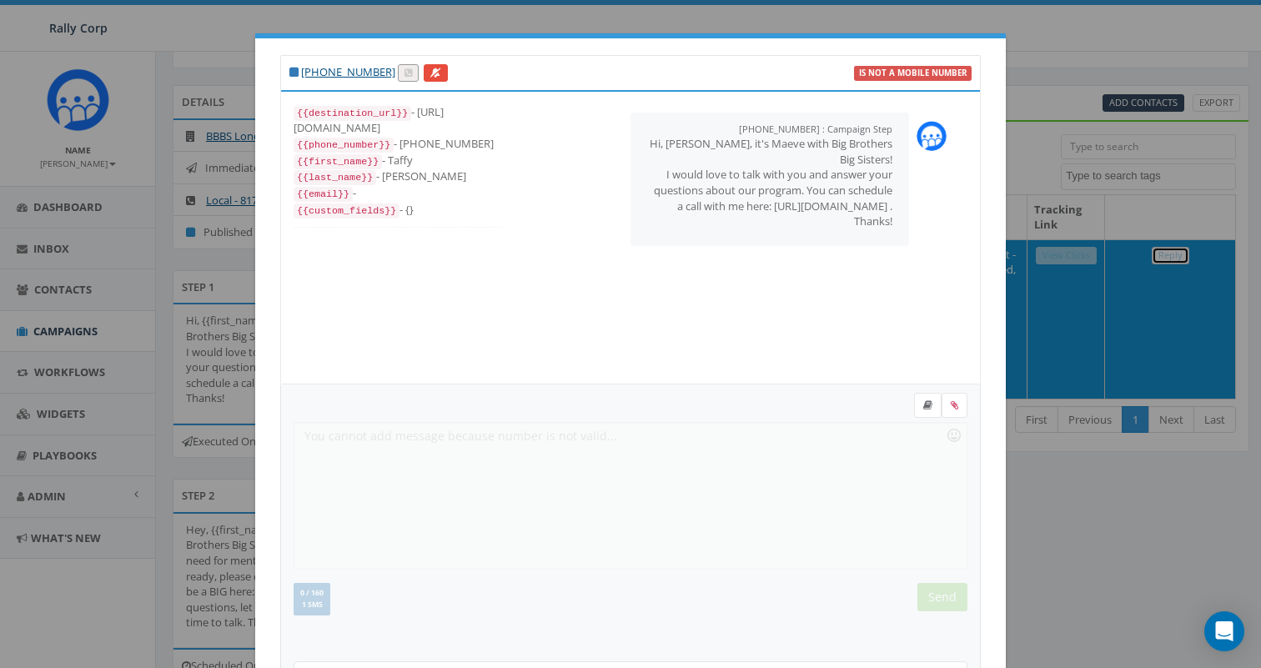
scroll to position [168, 0]
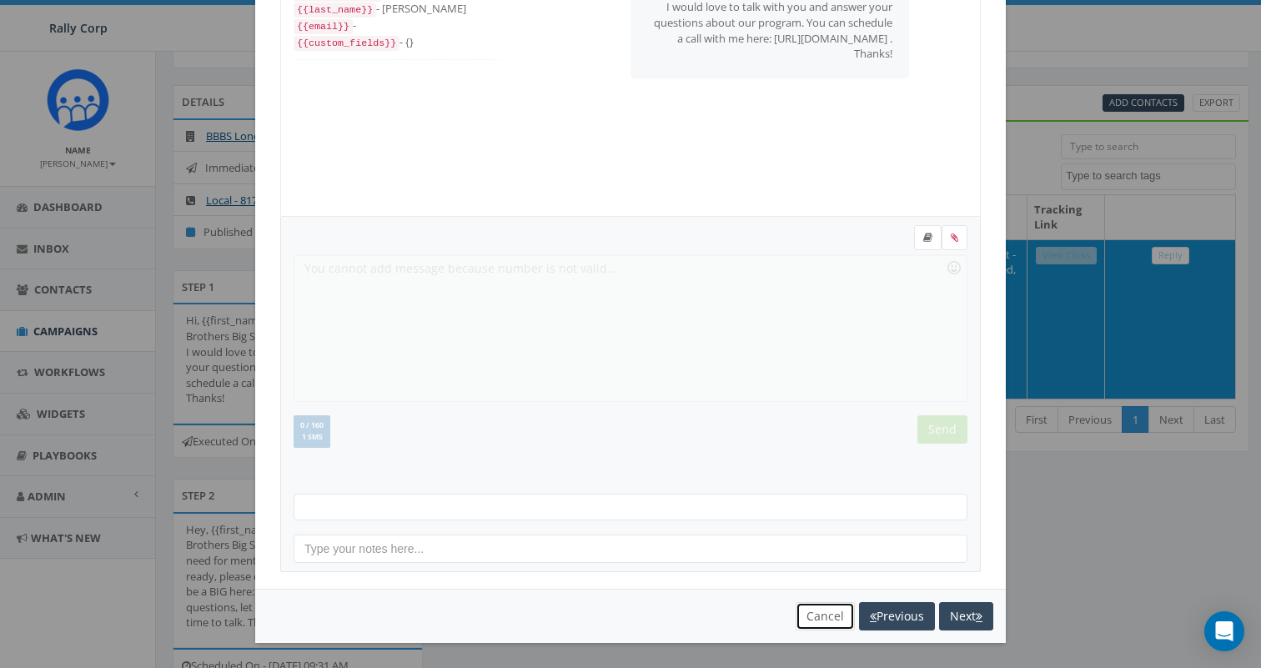
click at [817, 613] on button "Cancel" at bounding box center [824, 616] width 59 height 28
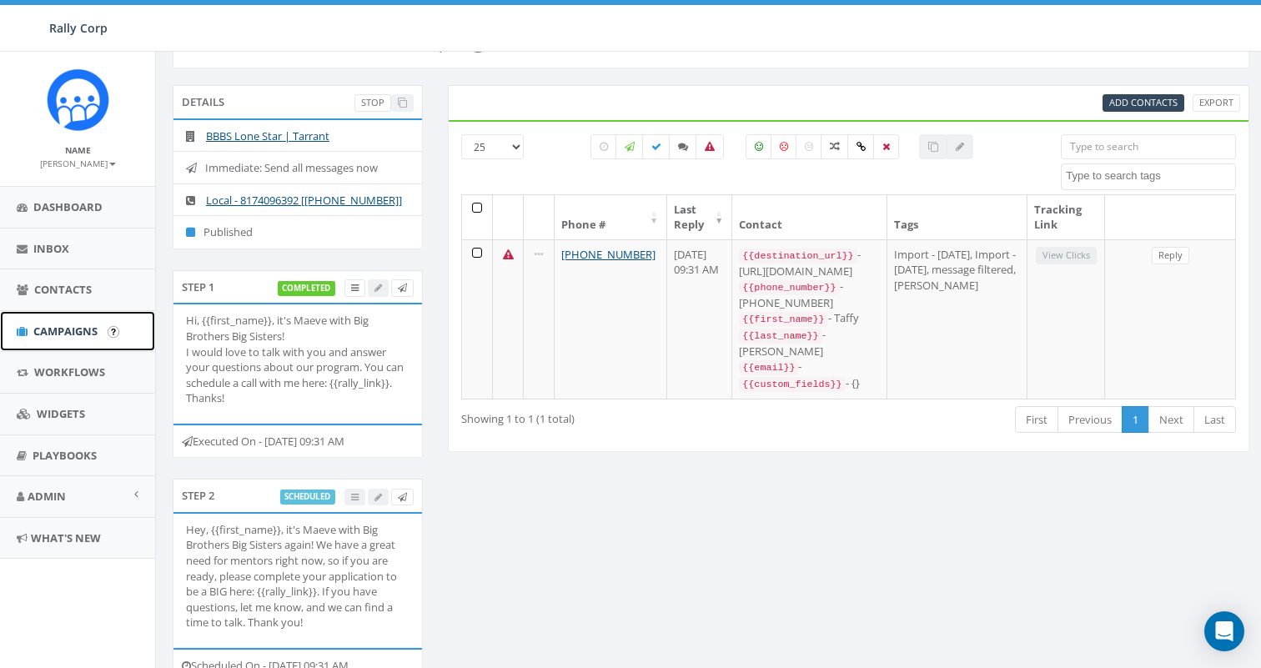
click at [69, 339] on link "Campaigns" at bounding box center [77, 331] width 155 height 41
